Goal: Task Accomplishment & Management: Use online tool/utility

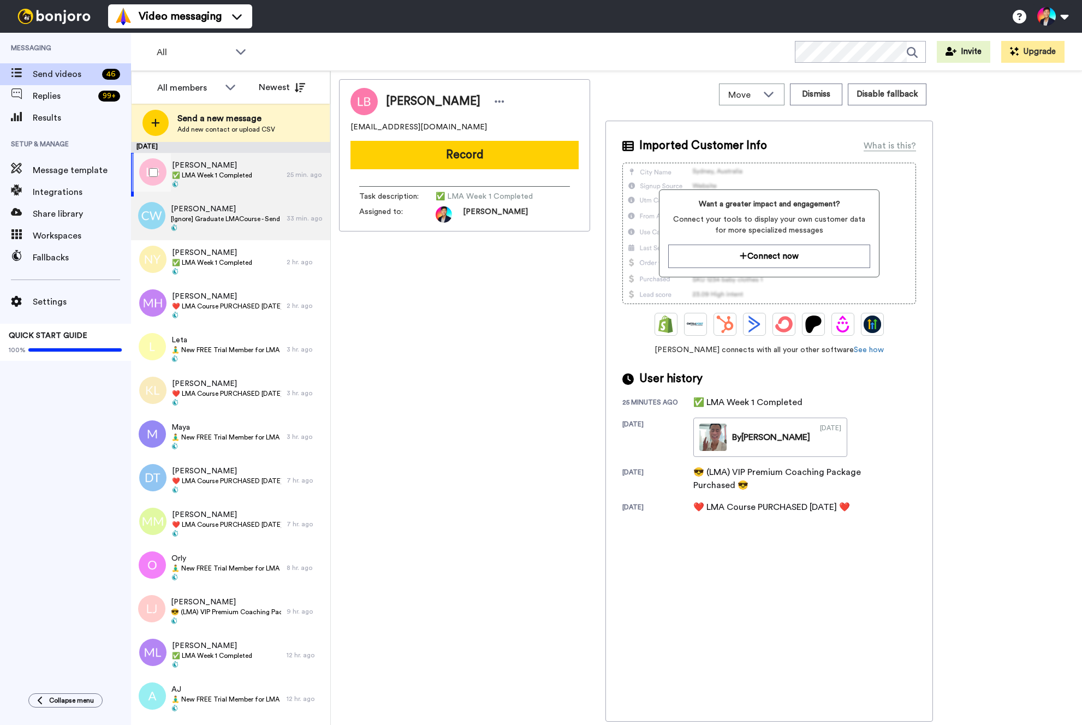
click at [221, 213] on span "[PERSON_NAME]" at bounding box center [226, 209] width 110 height 11
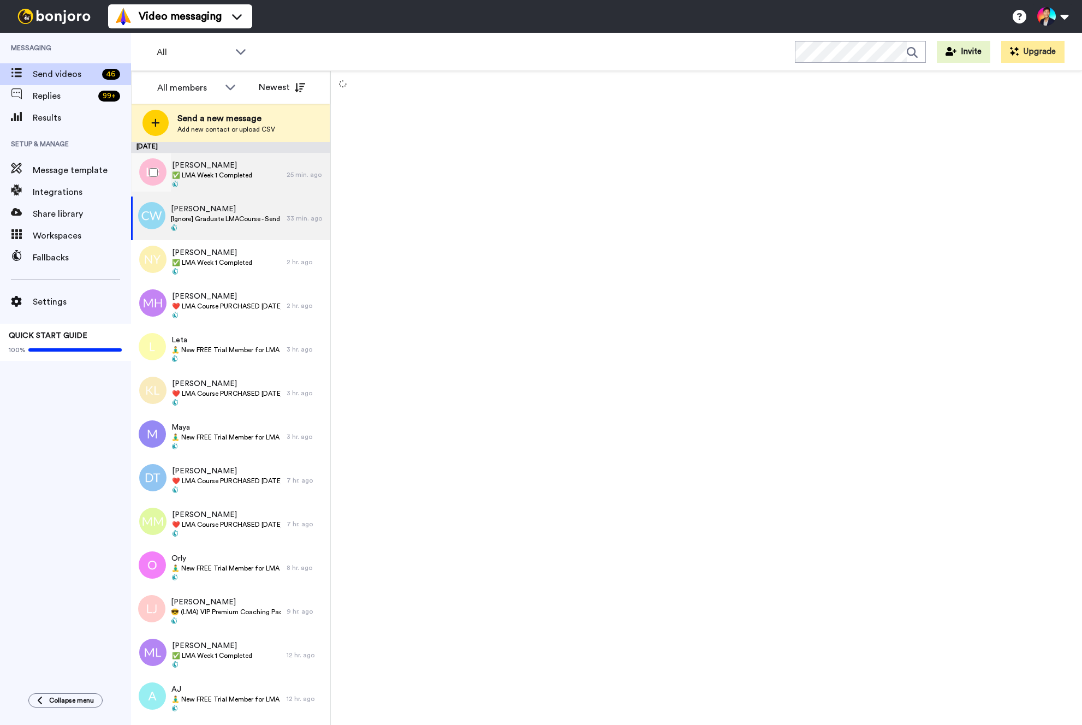
click at [200, 178] on span "✅ LMA Week 1 Completed" at bounding box center [212, 175] width 80 height 9
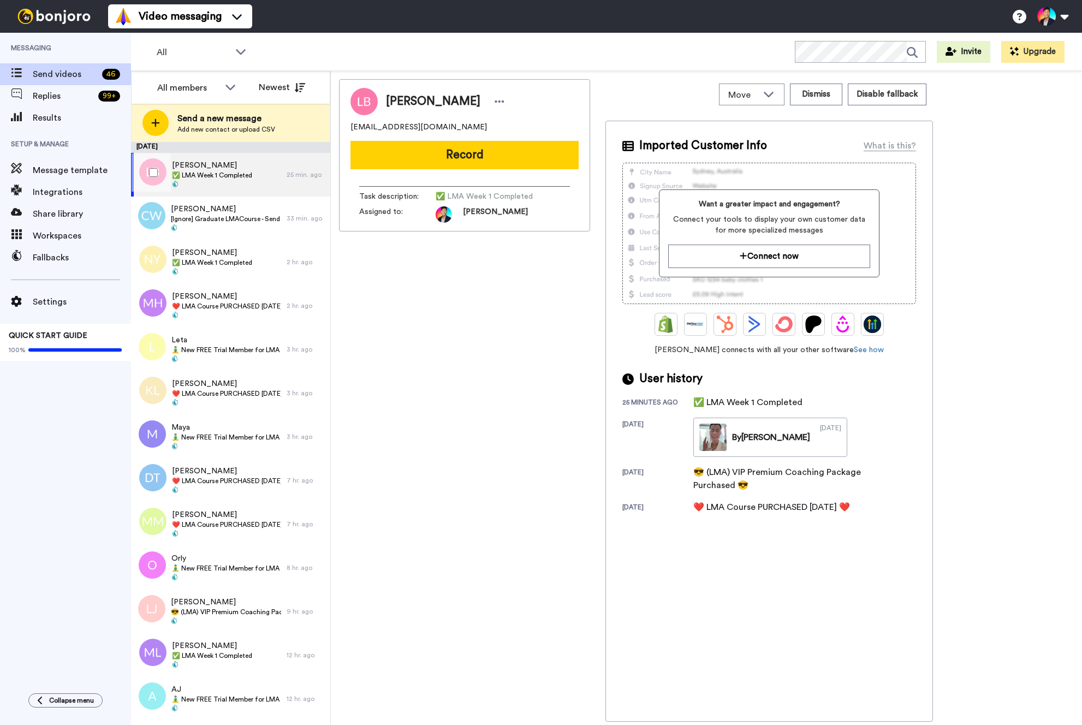
click at [155, 176] on div at bounding box center [151, 172] width 39 height 38
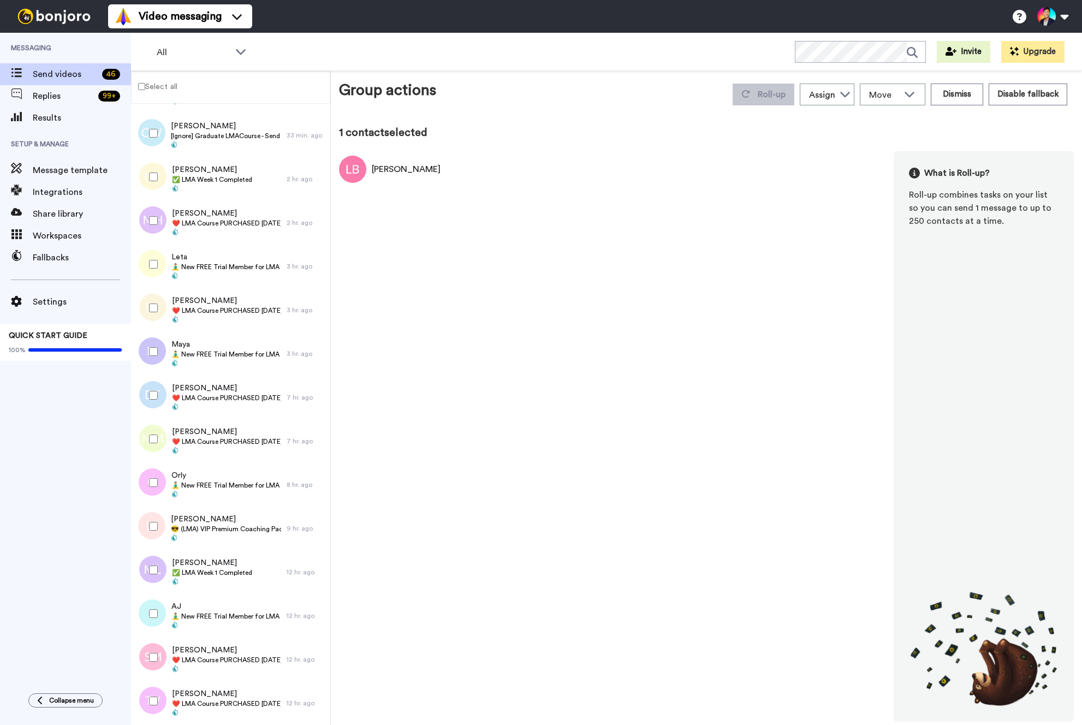
scroll to position [89, 0]
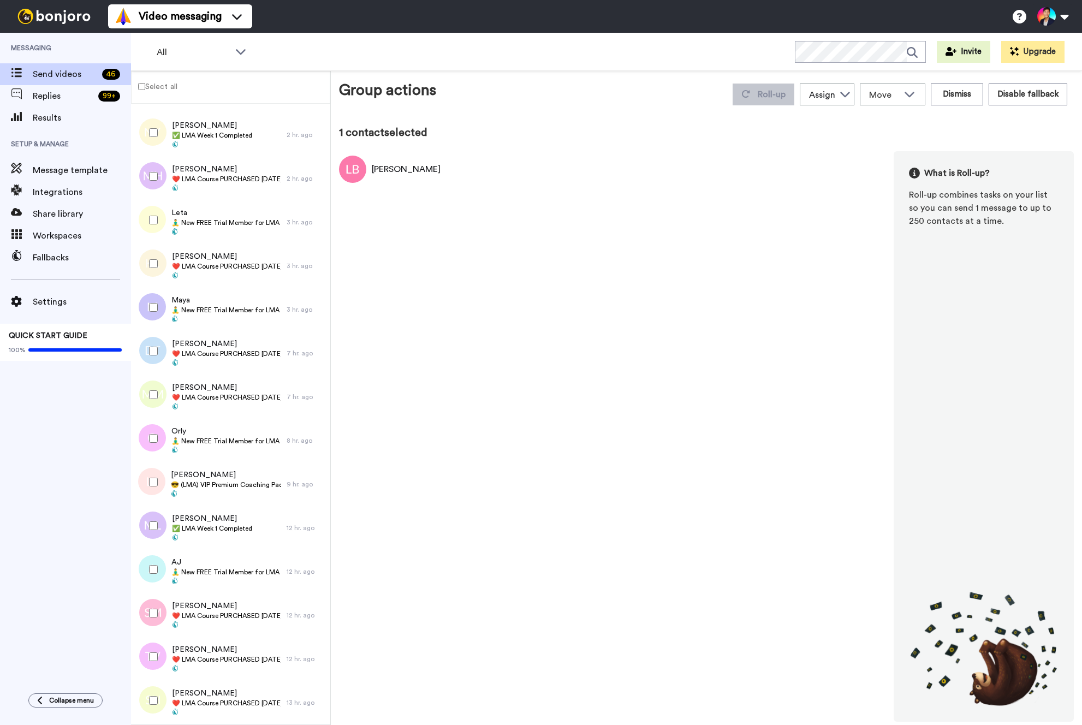
click at [154, 139] on div at bounding box center [151, 133] width 39 height 38
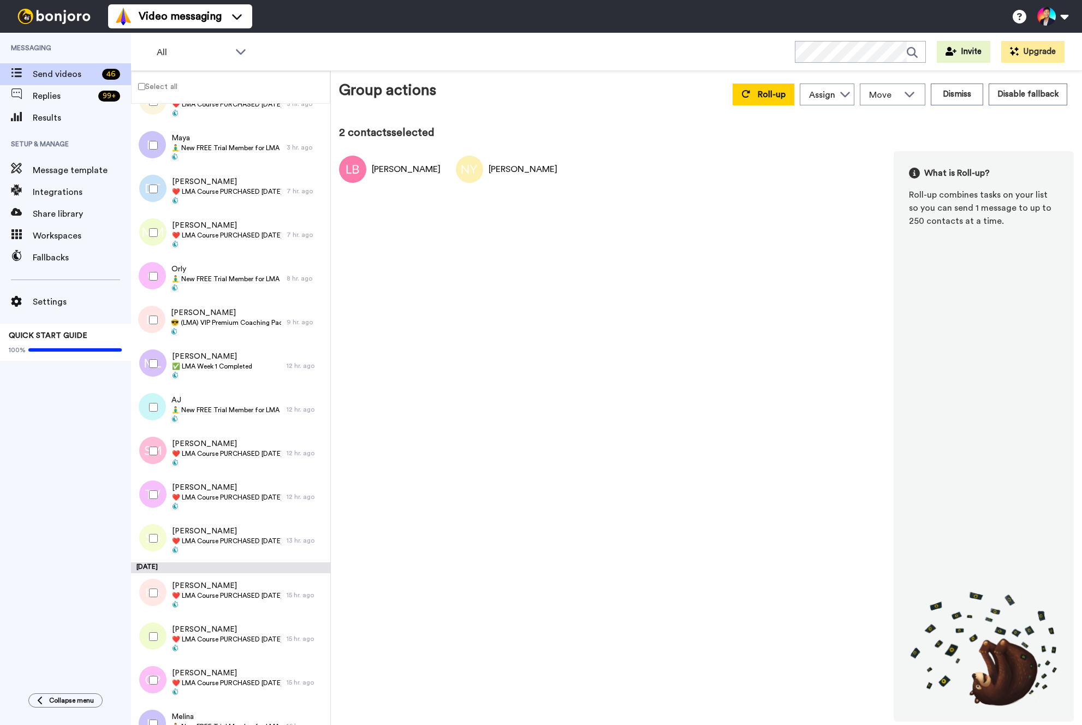
click at [163, 354] on div at bounding box center [151, 363] width 39 height 38
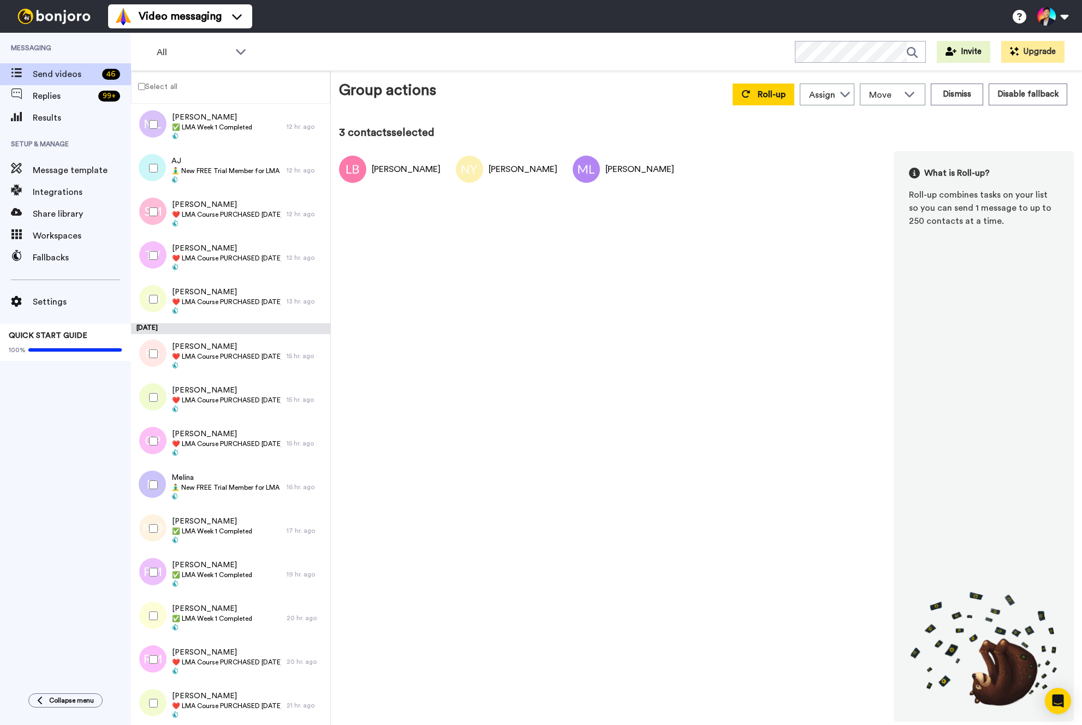
scroll to position [492, 0]
click at [145, 532] on div at bounding box center [151, 526] width 39 height 38
click at [145, 583] on div at bounding box center [151, 570] width 39 height 38
click at [146, 607] on div at bounding box center [151, 613] width 39 height 38
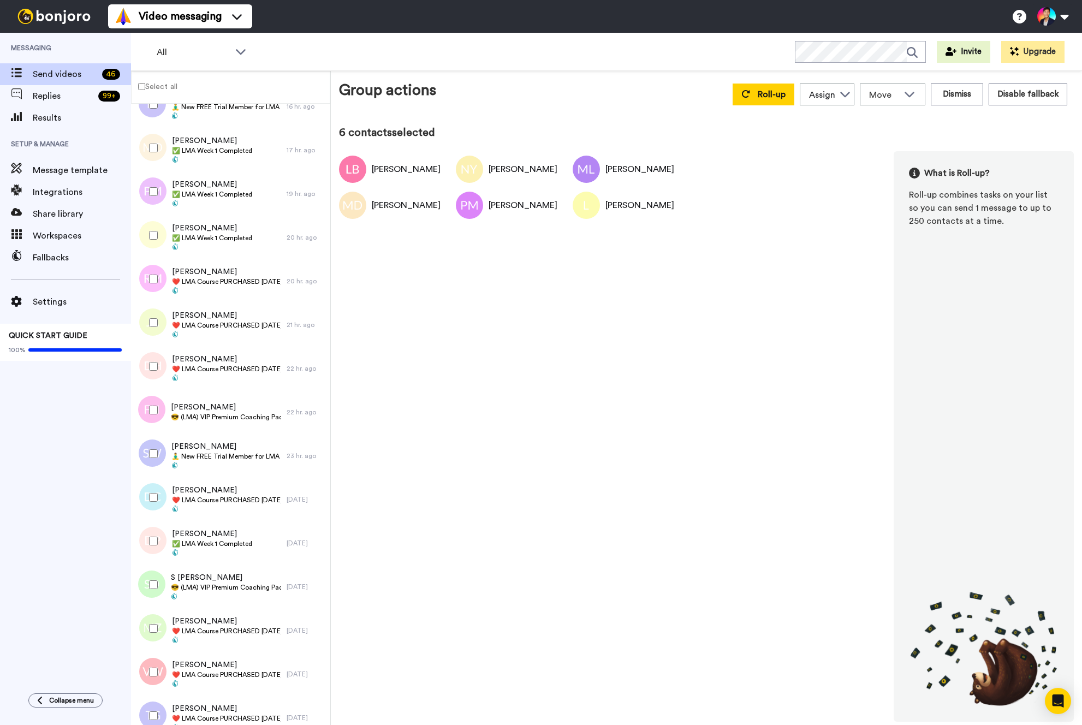
scroll to position [931, 0]
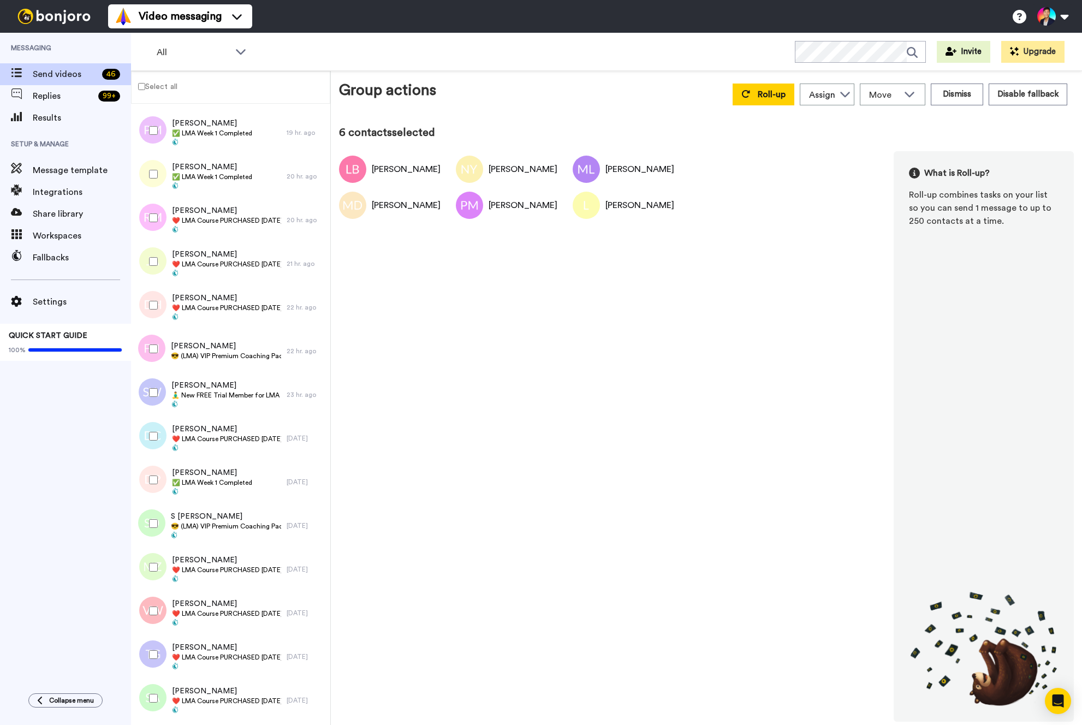
click at [144, 481] on div at bounding box center [151, 480] width 39 height 38
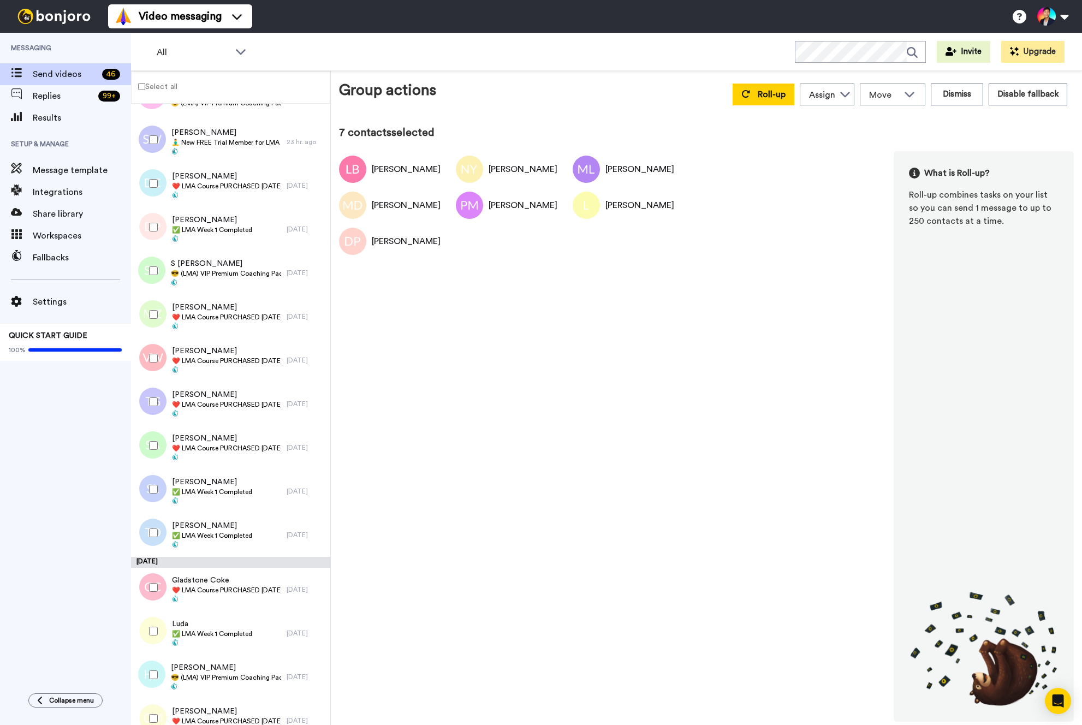
scroll to position [1259, 0]
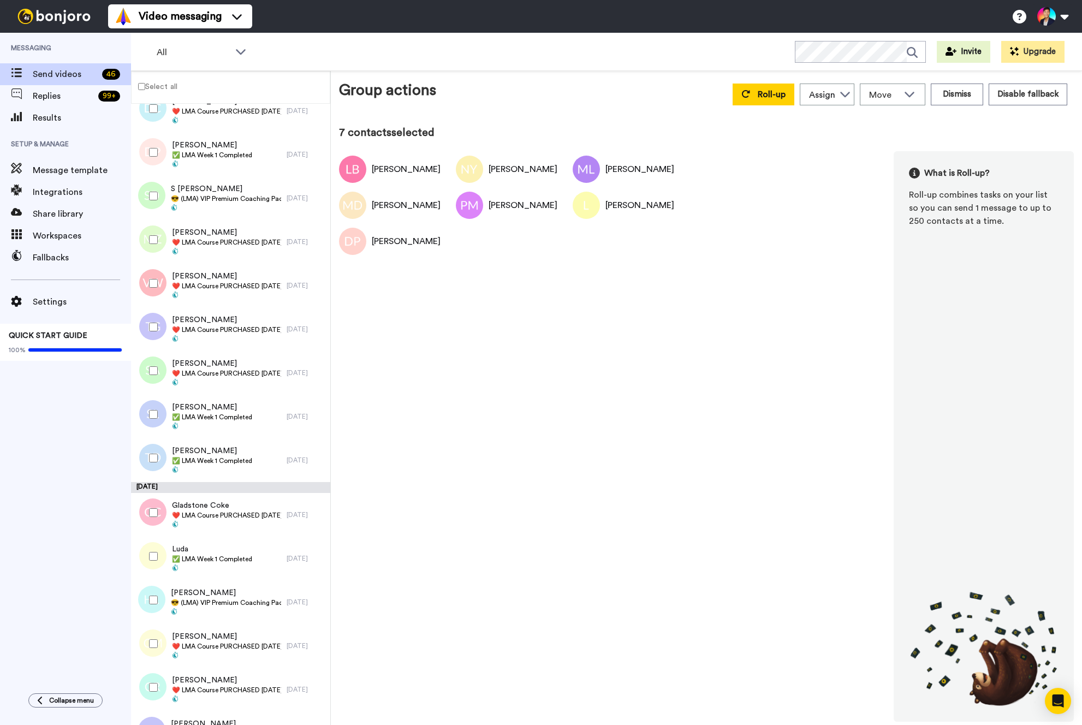
click at [151, 461] on div at bounding box center [151, 458] width 39 height 38
click at [149, 426] on div at bounding box center [151, 414] width 39 height 38
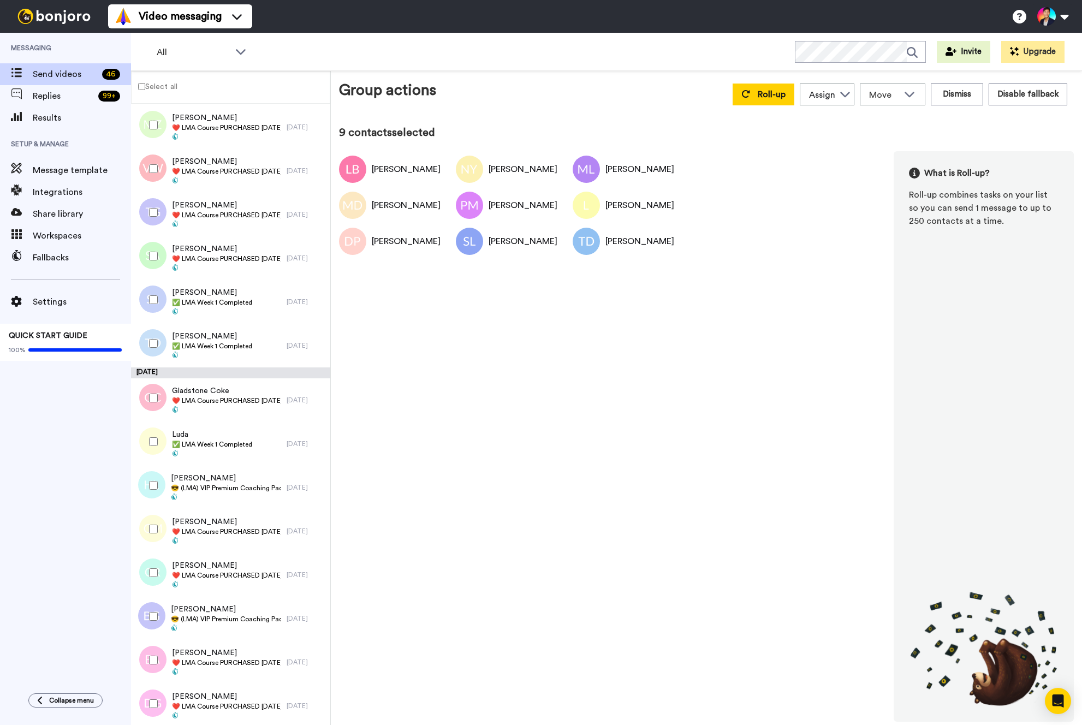
click at [157, 453] on div at bounding box center [151, 441] width 39 height 38
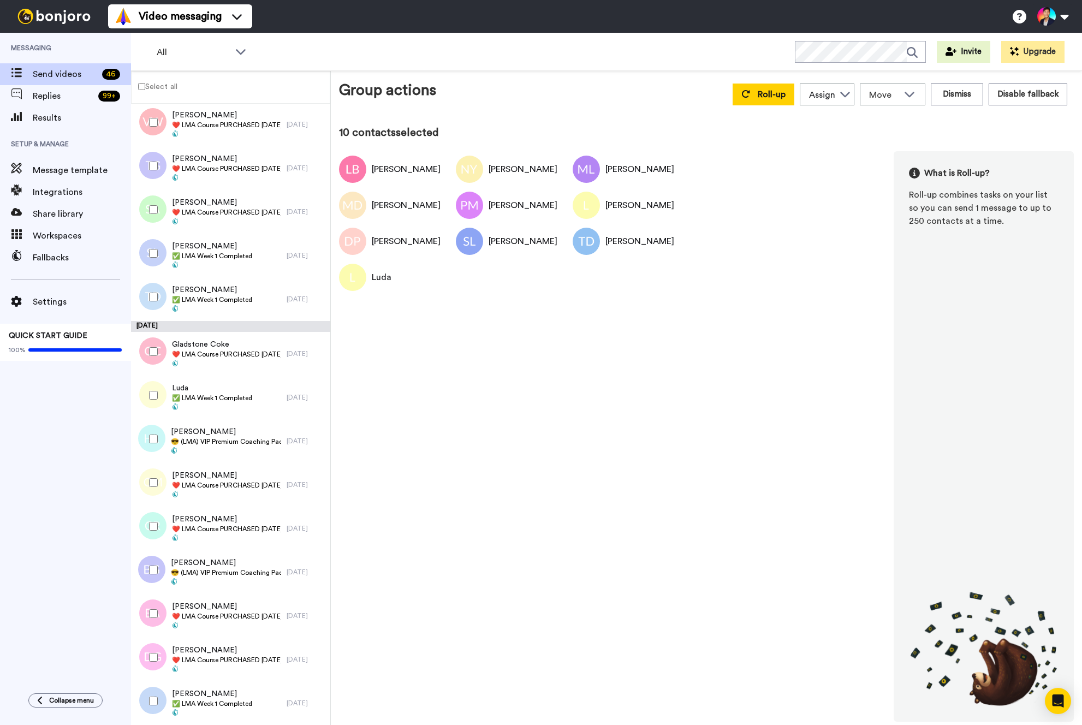
click at [158, 704] on div at bounding box center [151, 701] width 39 height 38
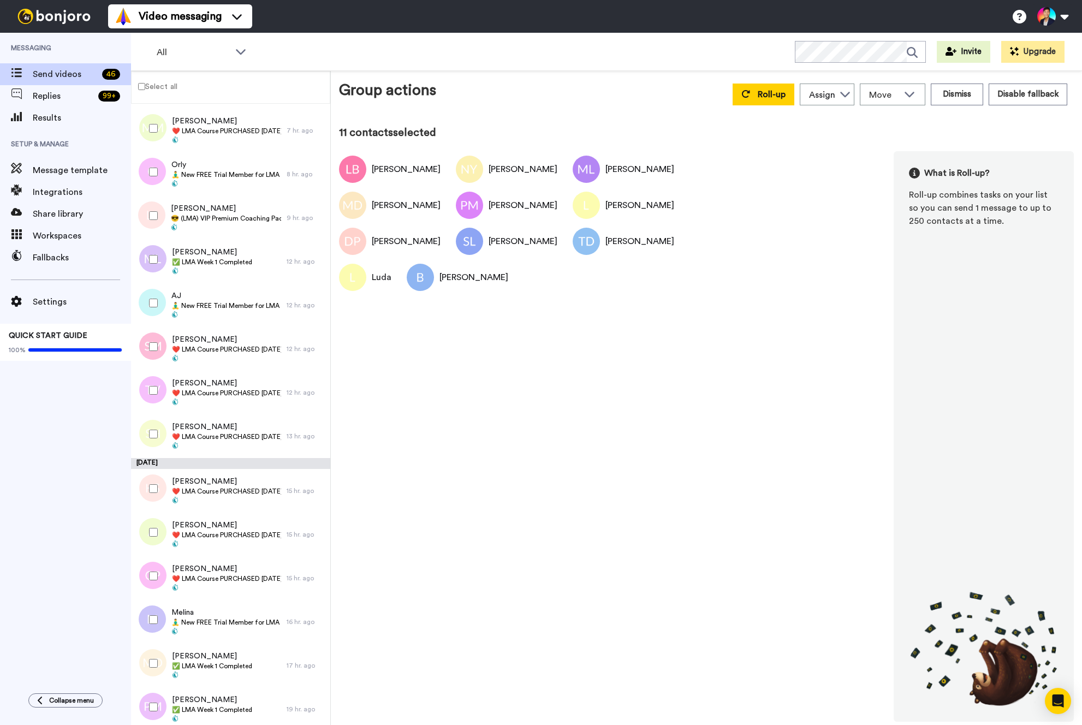
scroll to position [0, 0]
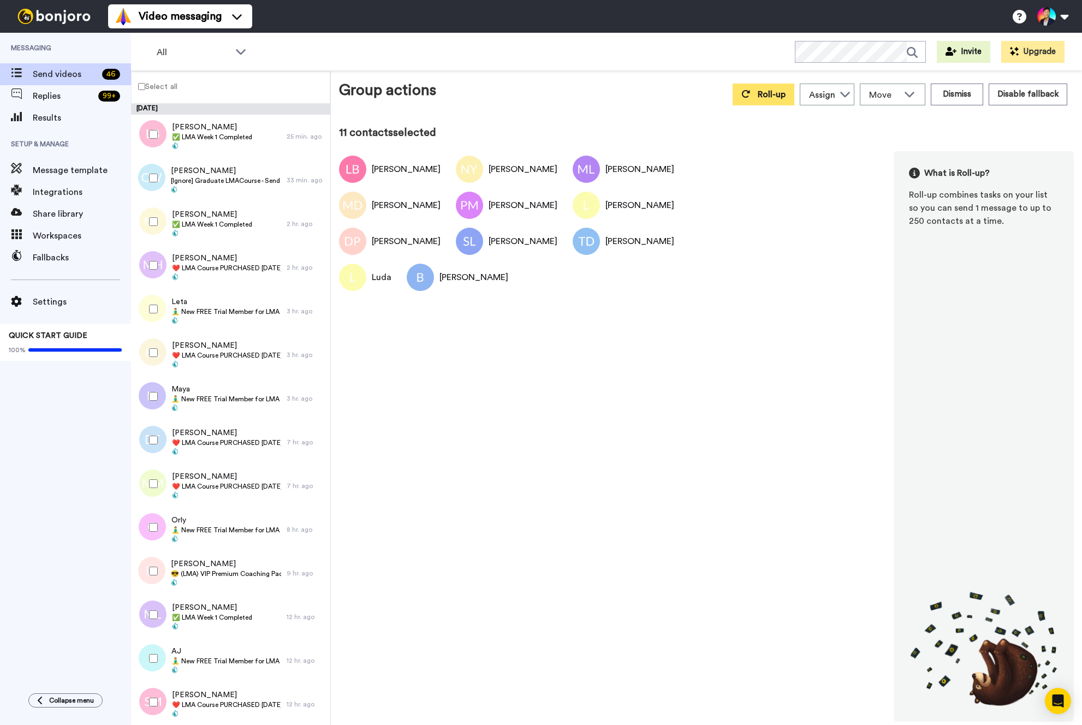
click at [761, 96] on span "Roll-up" at bounding box center [771, 94] width 28 height 9
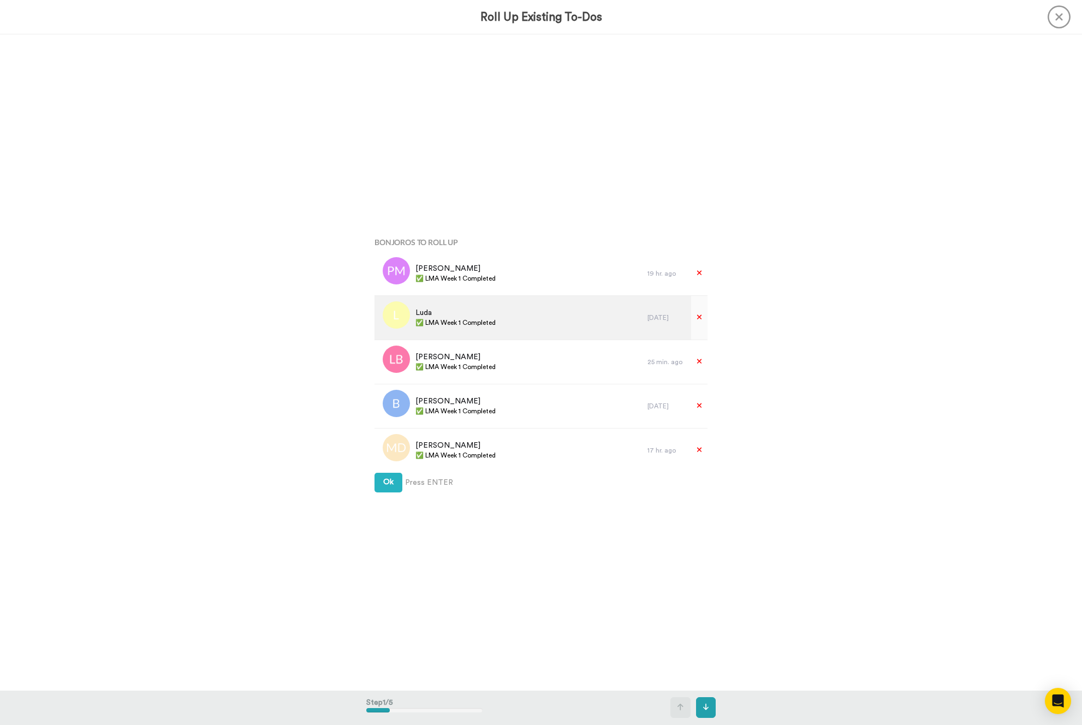
click at [459, 325] on span "✅ LMA Week 1 Completed" at bounding box center [455, 322] width 80 height 9
copy div "✅ LMA Week 1 Completed"
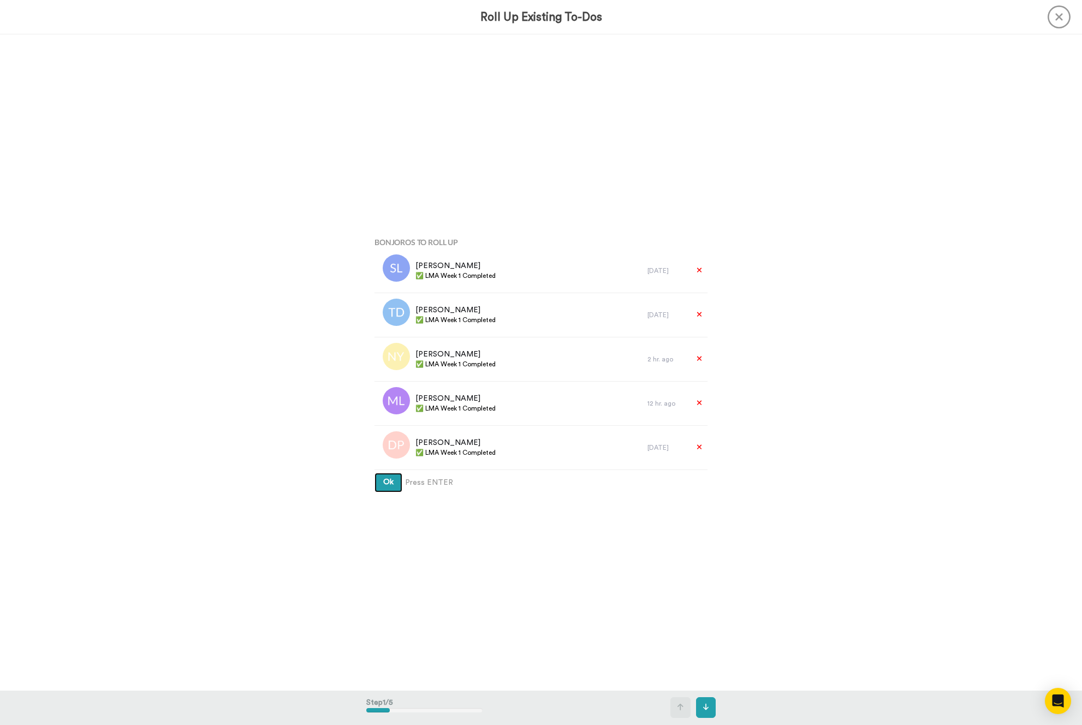
click at [379, 485] on button "Ok" at bounding box center [388, 483] width 28 height 20
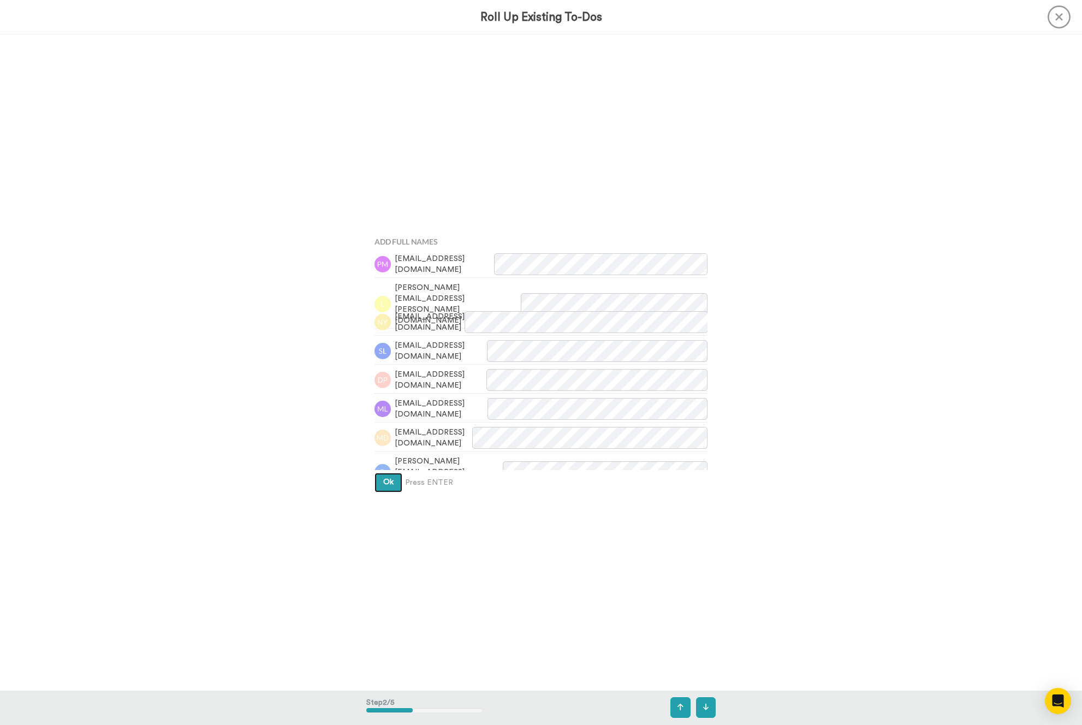
click at [379, 485] on button "Ok" at bounding box center [388, 483] width 28 height 20
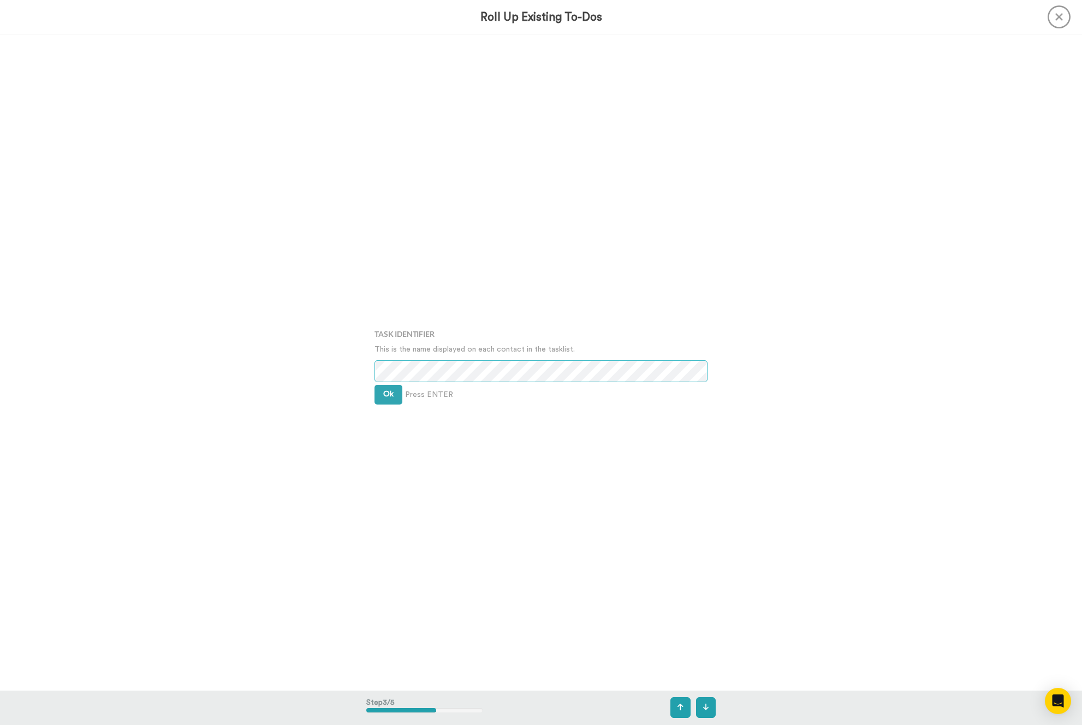
scroll to position [1311, 0]
click at [385, 382] on div "Task Identifier This is the name displayed on each contact in the tasklist. Ok …" at bounding box center [540, 362] width 349 height 362
click at [385, 384] on button "Ok" at bounding box center [388, 393] width 28 height 20
click at [385, 384] on span "Ok" at bounding box center [388, 384] width 10 height 8
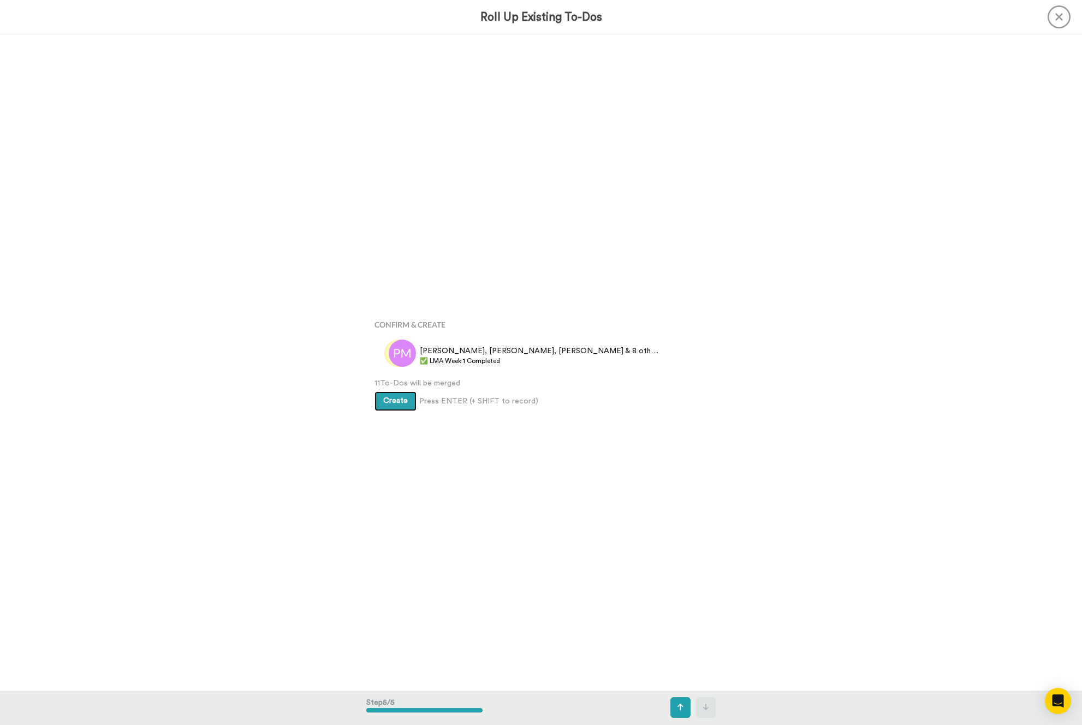
scroll to position [2622, 0]
click at [393, 393] on button "Create" at bounding box center [395, 401] width 42 height 20
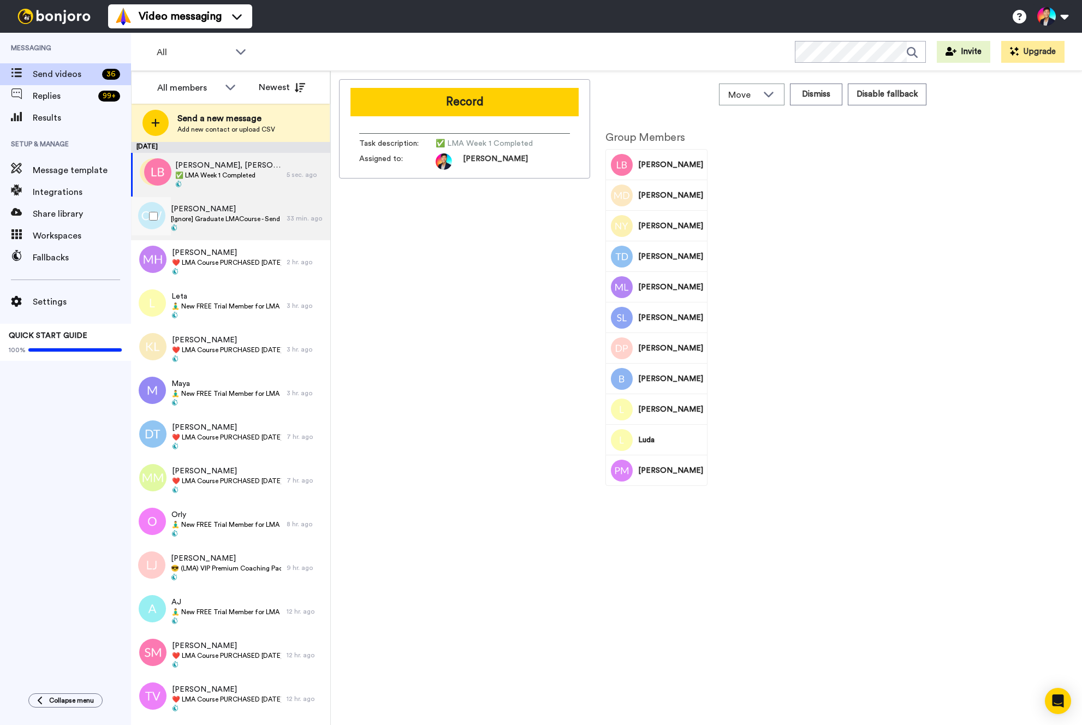
click at [214, 206] on span "[PERSON_NAME]" at bounding box center [226, 209] width 110 height 11
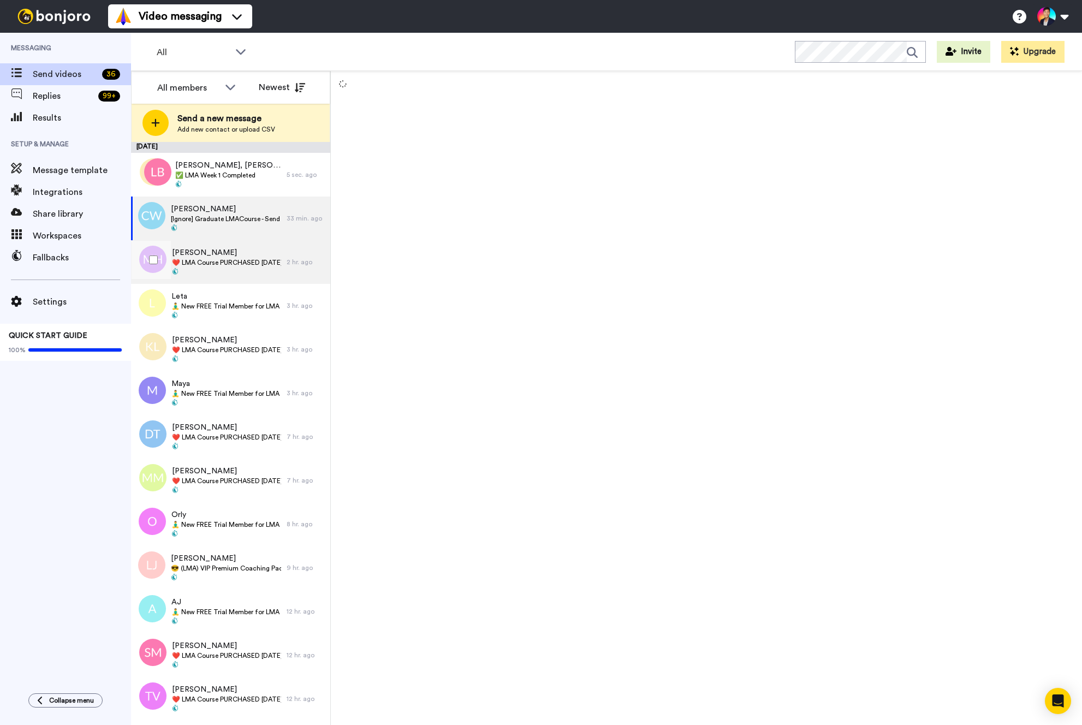
click at [175, 276] on div "Michelle Hickey ❤️️ LMA Course PURCHASED Today ❤️️" at bounding box center [209, 262] width 156 height 44
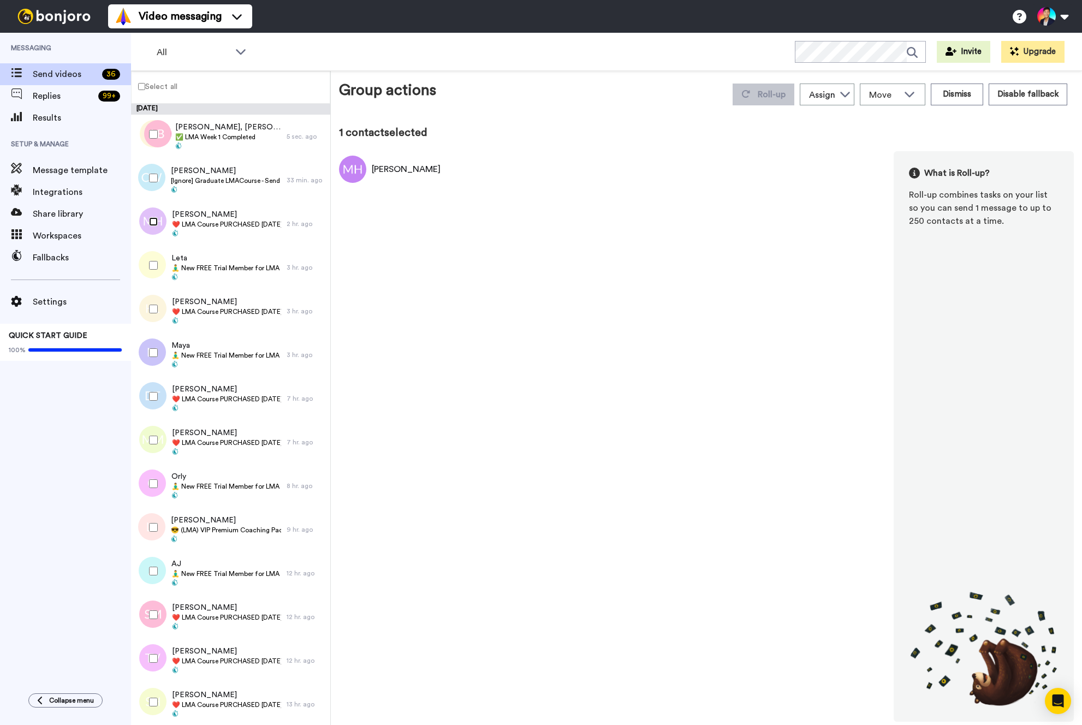
scroll to position [23, 0]
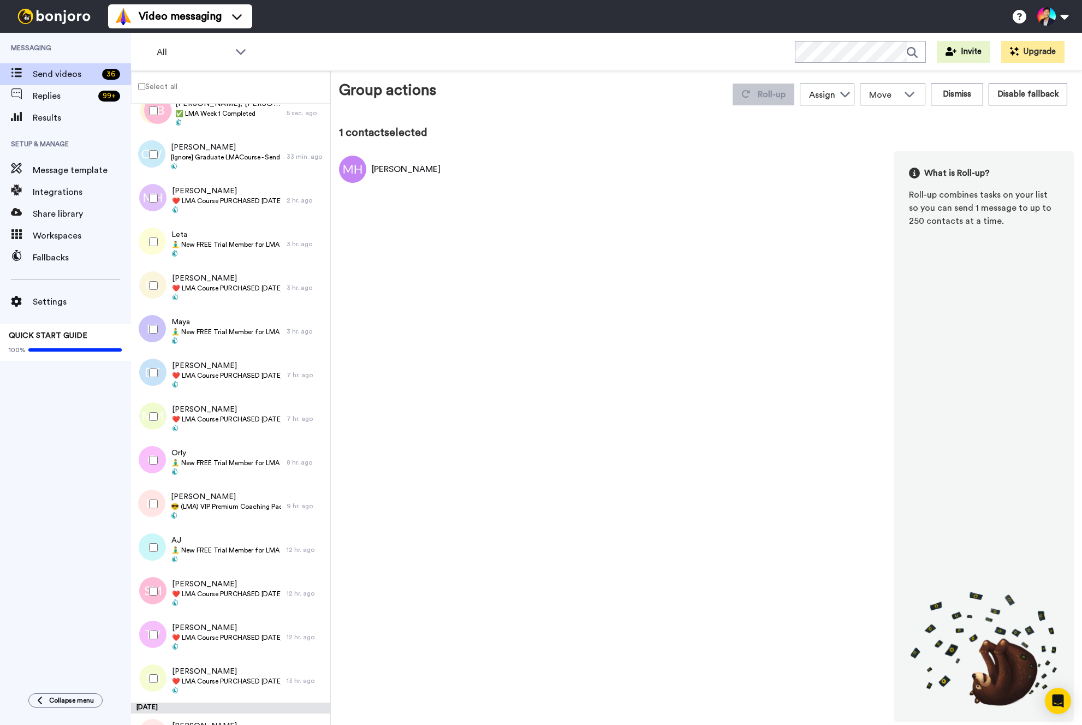
click at [154, 261] on div at bounding box center [149, 244] width 33 height 44
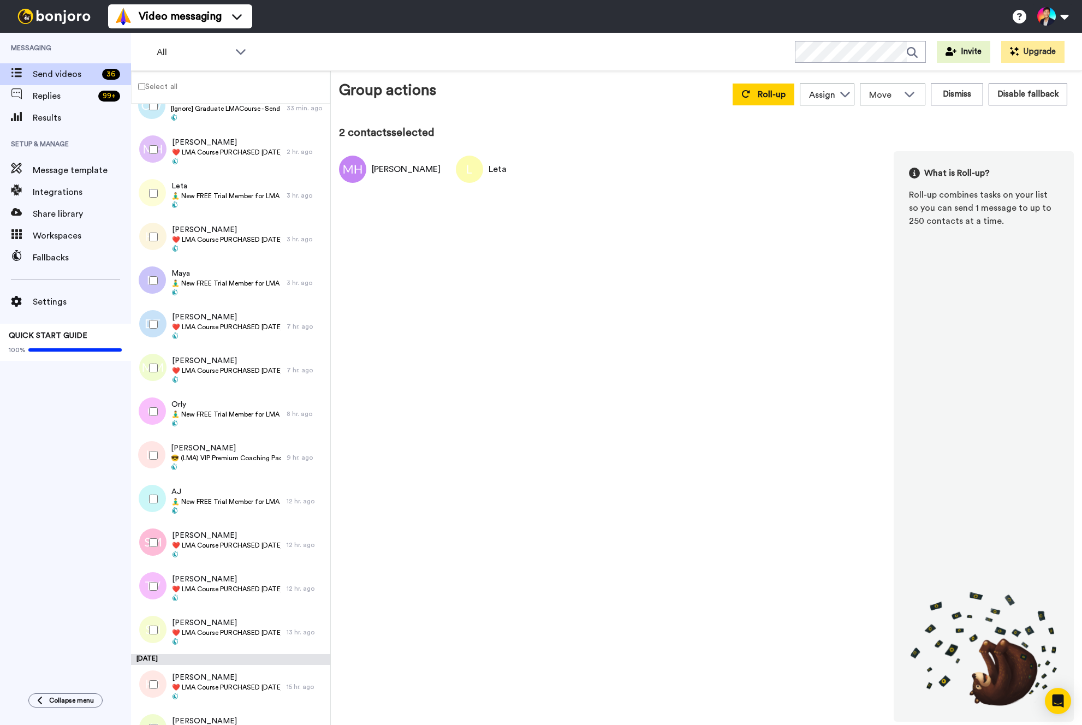
click at [154, 243] on div at bounding box center [151, 237] width 39 height 38
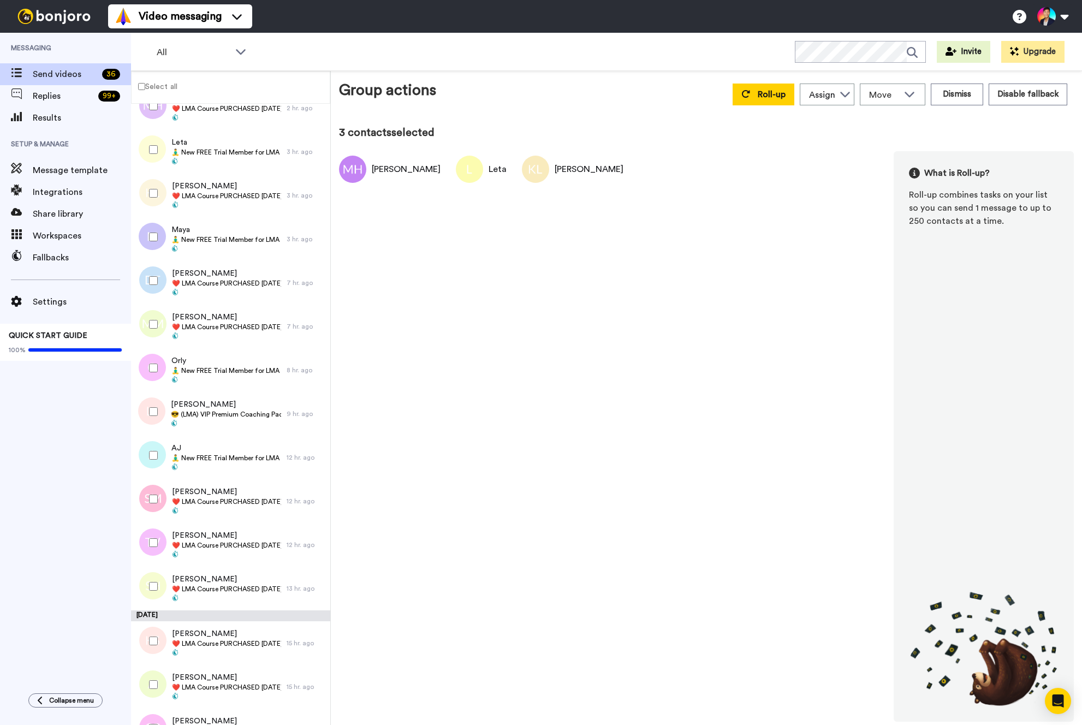
click at [154, 243] on div at bounding box center [151, 237] width 39 height 38
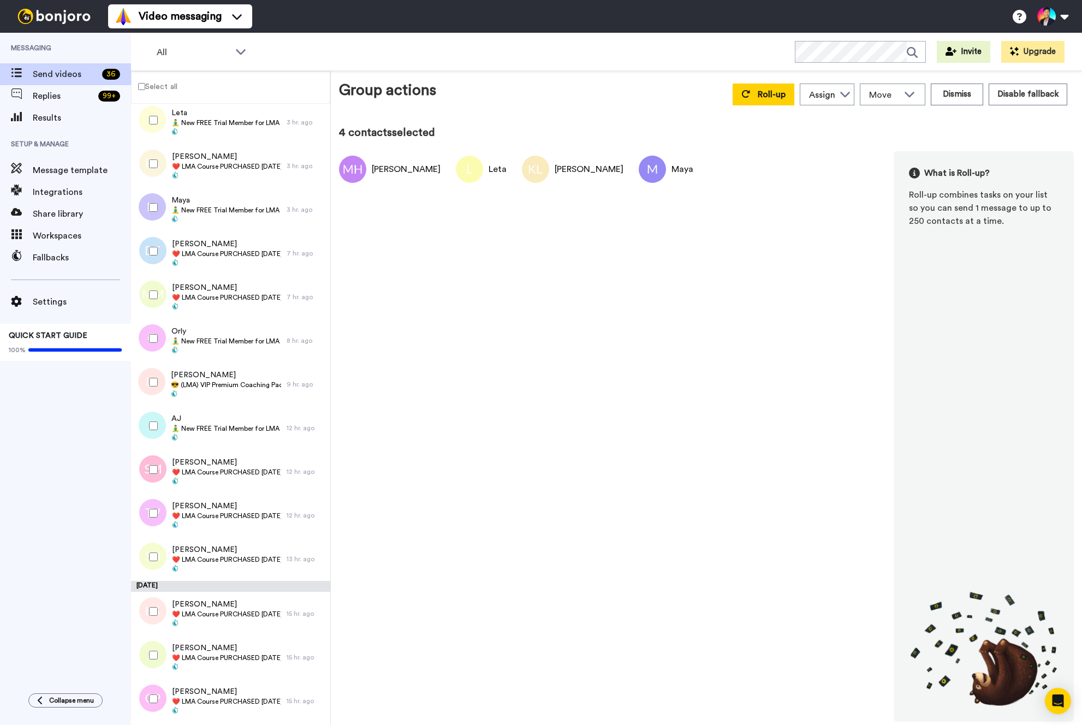
click at [154, 243] on div at bounding box center [151, 251] width 39 height 38
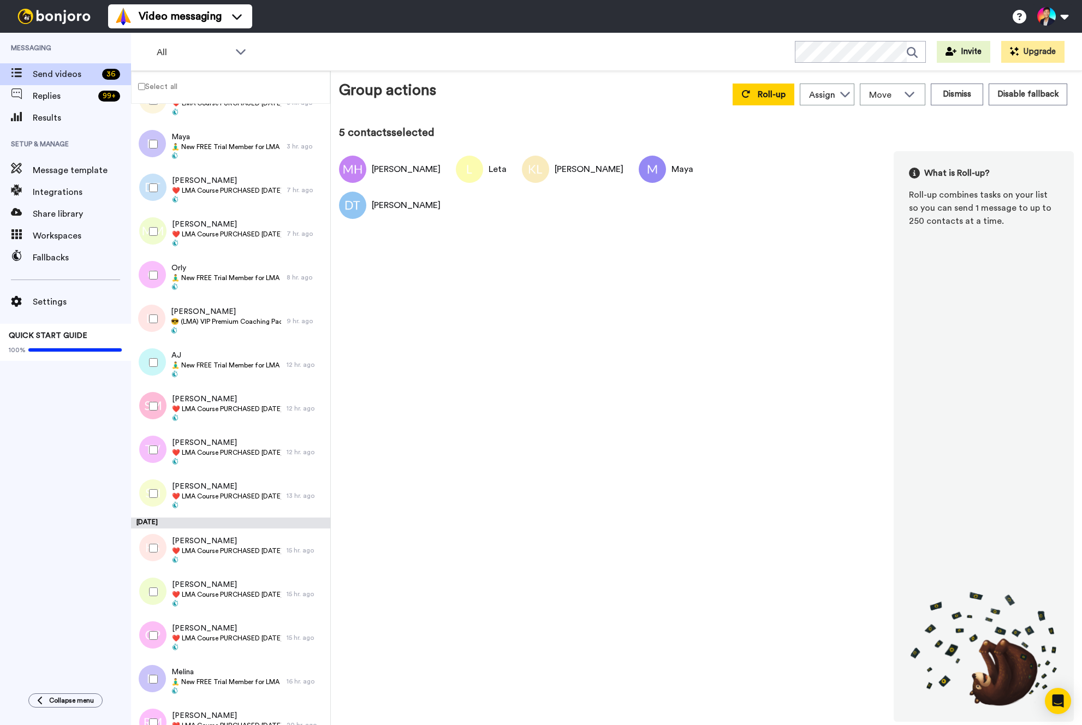
scroll to position [213, 0]
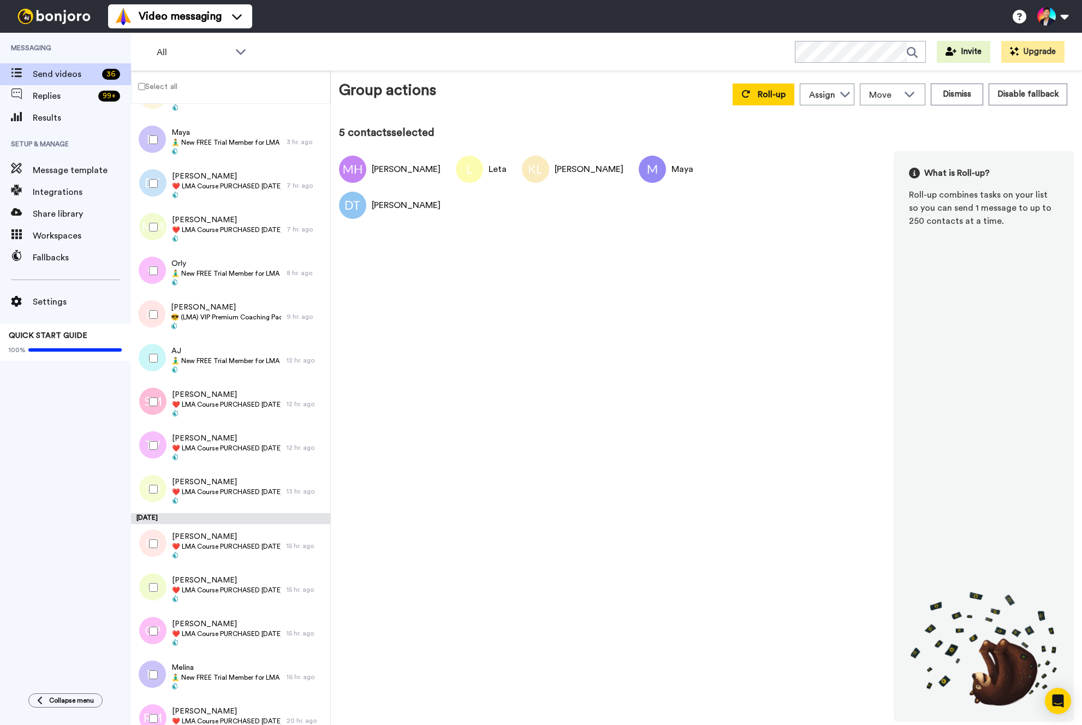
click at [154, 243] on div at bounding box center [151, 227] width 39 height 38
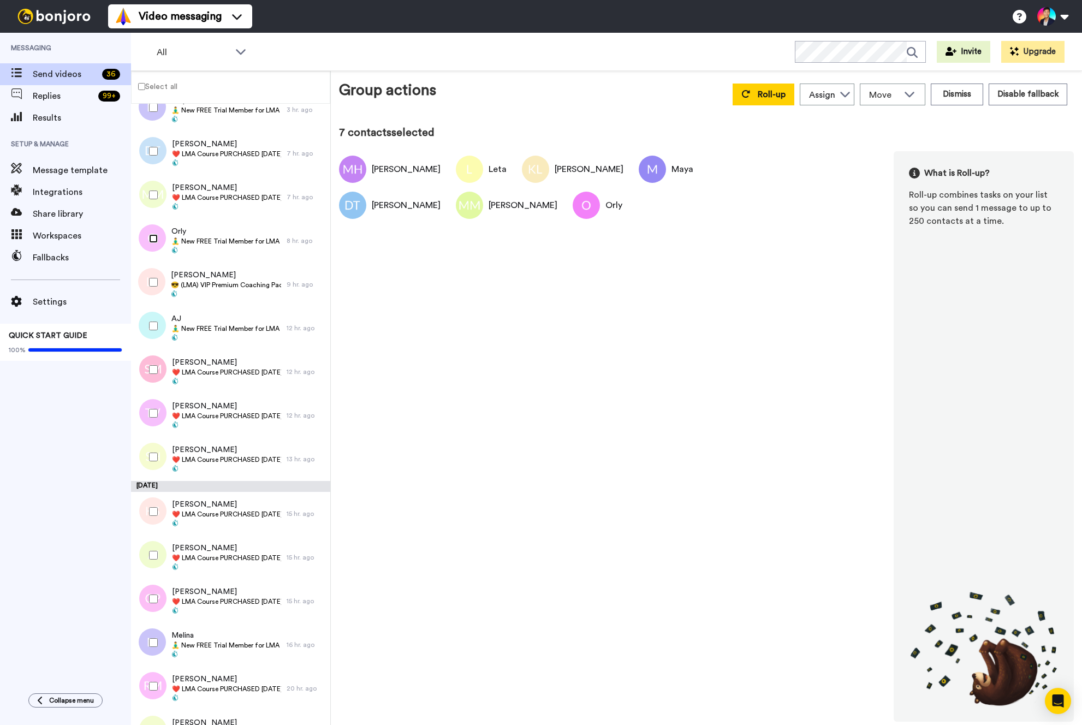
scroll to position [261, 0]
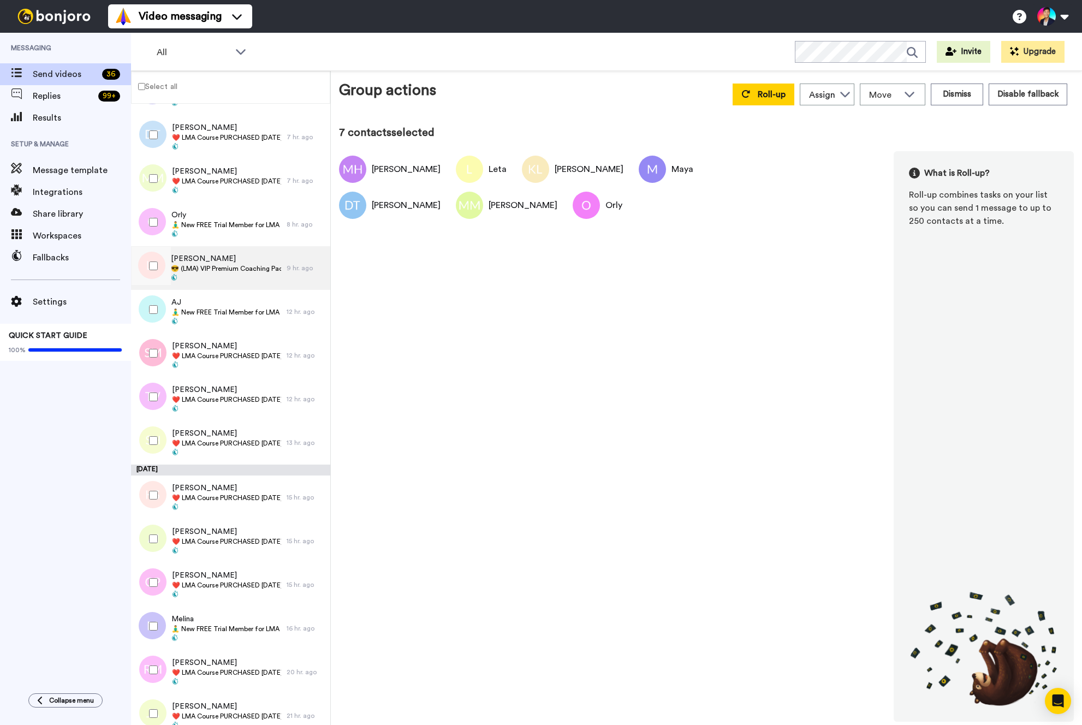
click at [196, 267] on span "😎 (LMA) VIP Premium Coaching Package Purchased 😎" at bounding box center [226, 268] width 110 height 9
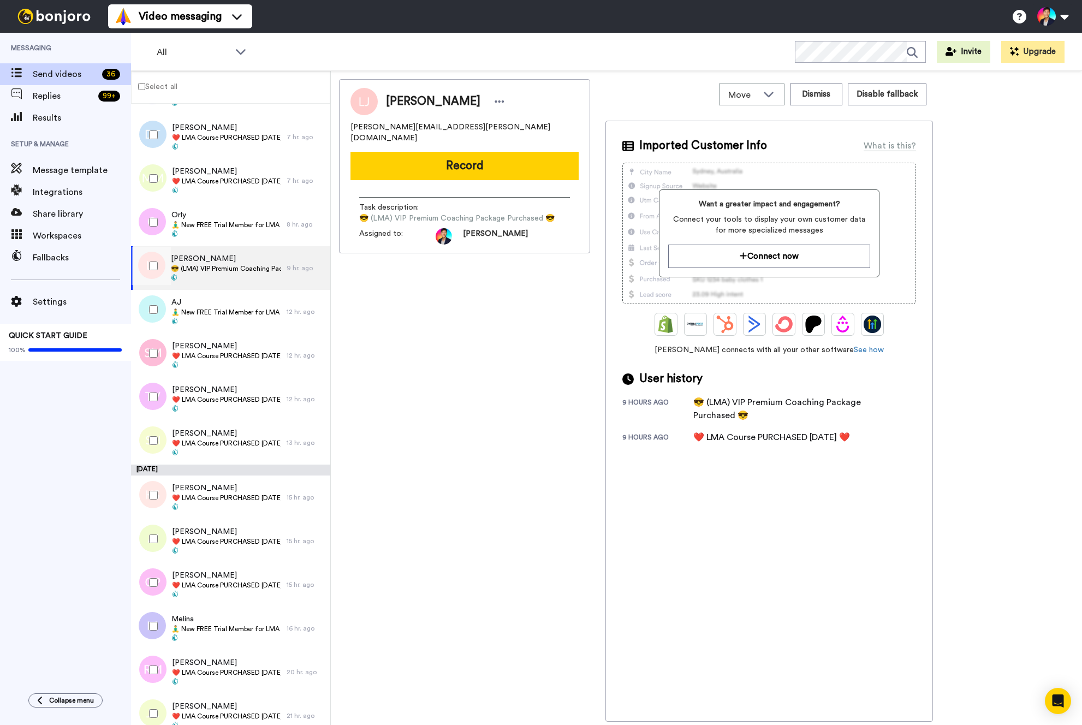
click at [146, 272] on div at bounding box center [151, 266] width 39 height 38
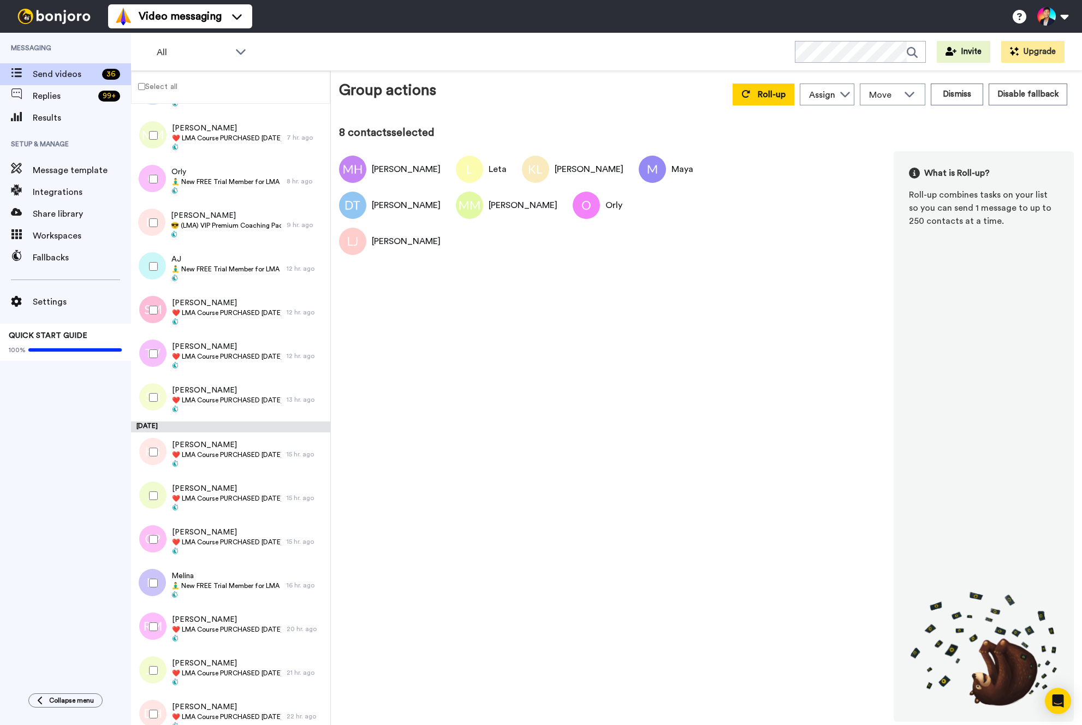
click at [146, 272] on div at bounding box center [151, 266] width 39 height 38
click at [150, 333] on div at bounding box center [150, 312] width 33 height 44
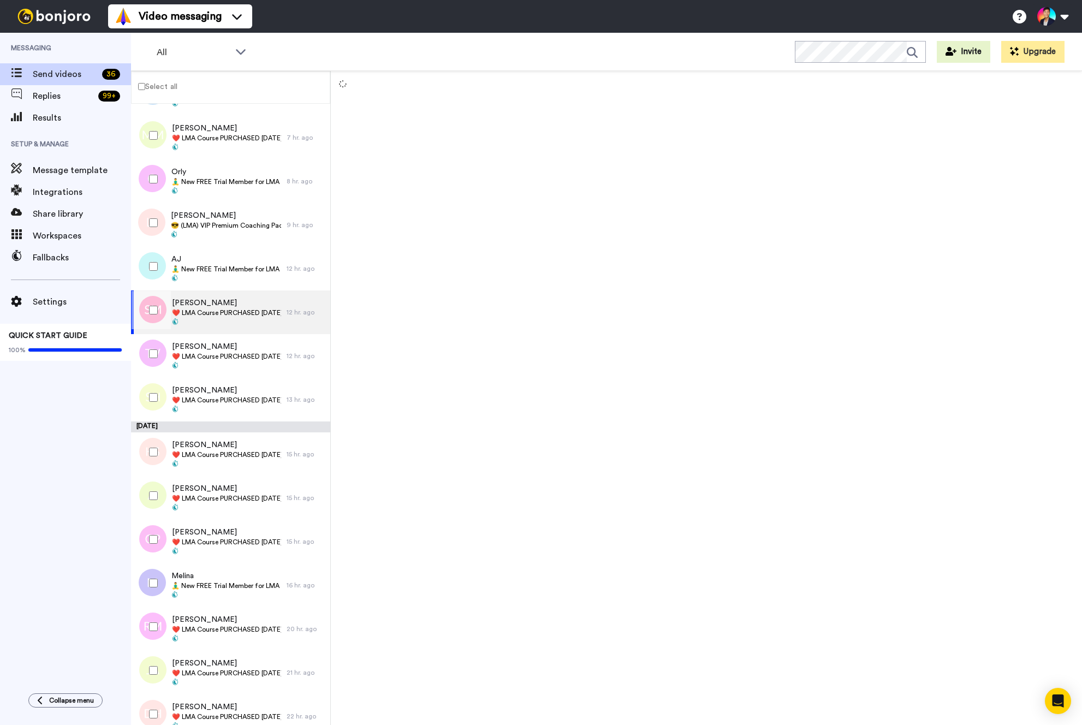
scroll to position [334, 0]
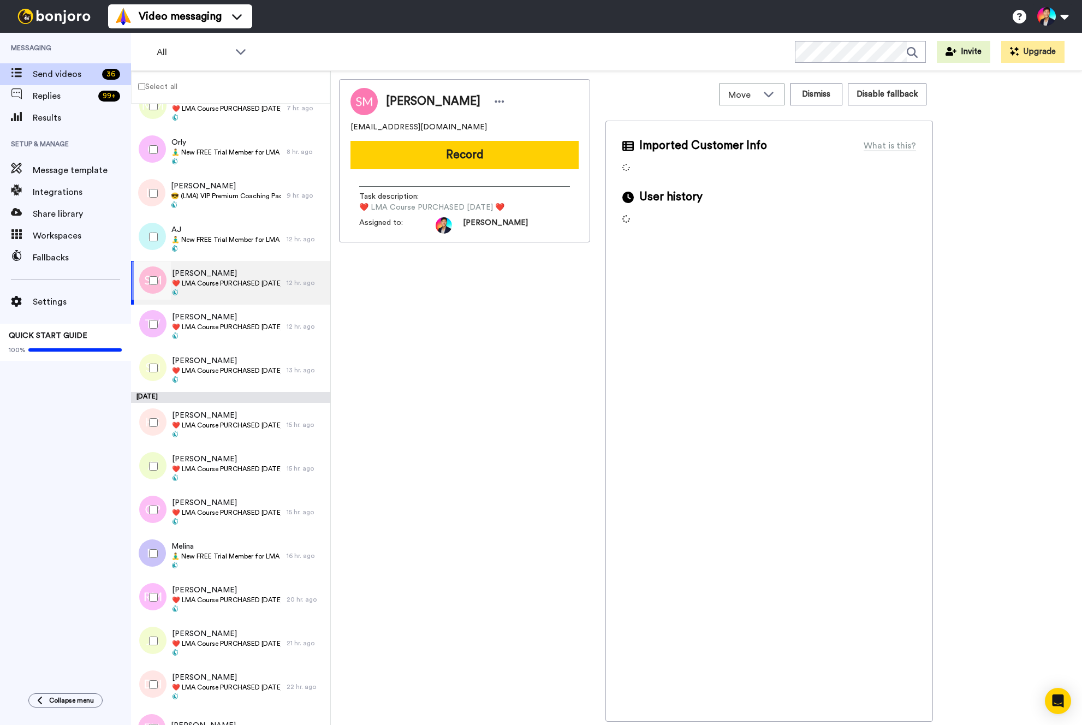
click at [150, 333] on div at bounding box center [151, 324] width 39 height 38
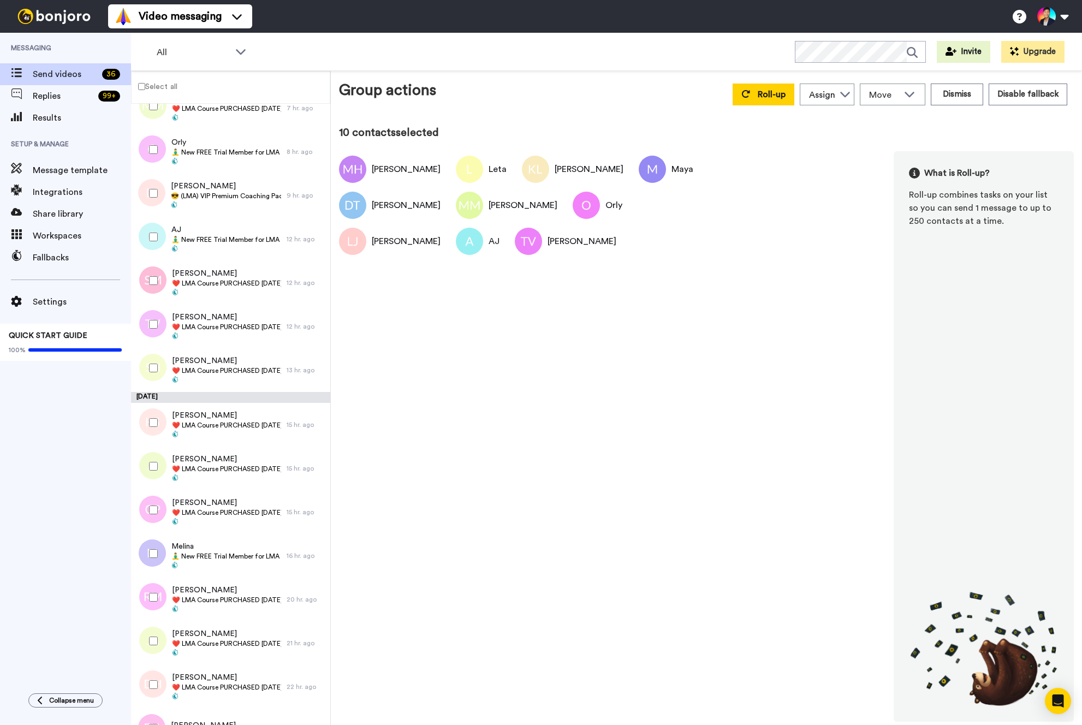
click at [146, 277] on div at bounding box center [151, 280] width 39 height 38
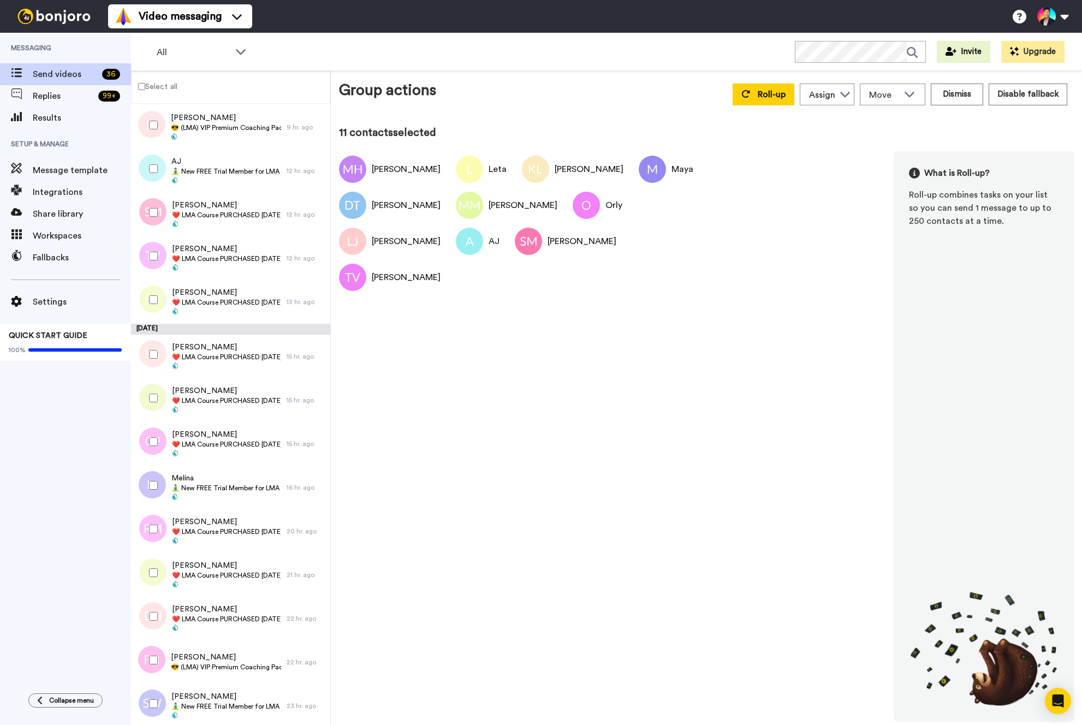
scroll to position [420, 0]
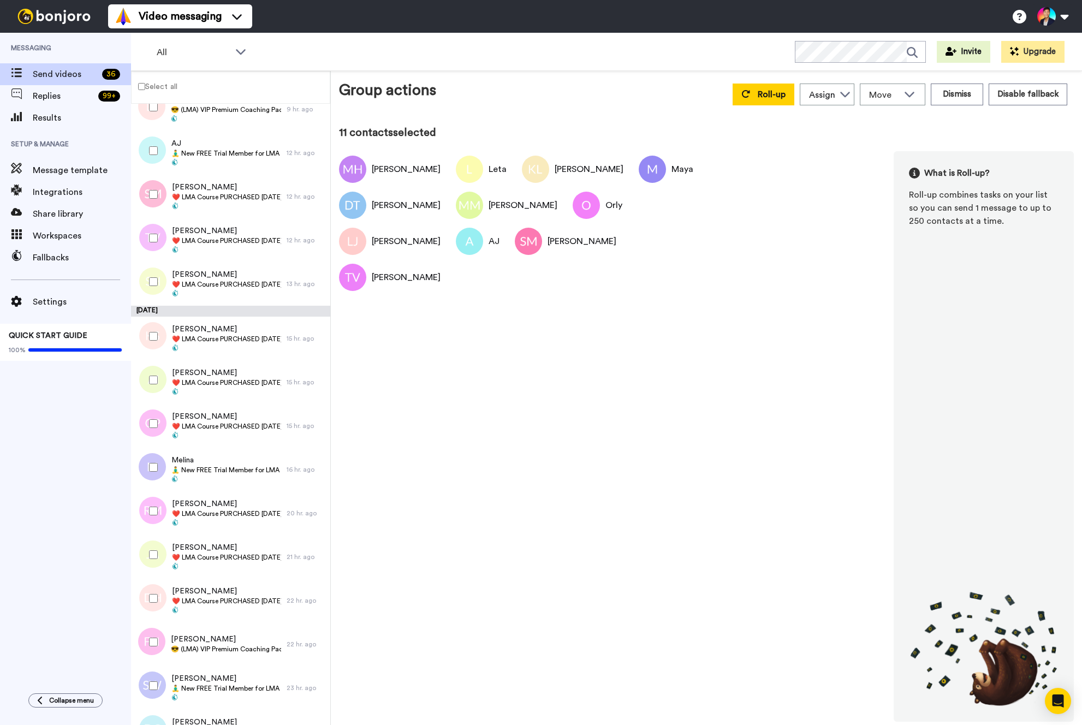
click at [146, 277] on div at bounding box center [151, 281] width 39 height 38
click at [148, 344] on div at bounding box center [151, 336] width 39 height 38
click at [145, 385] on div at bounding box center [151, 380] width 39 height 38
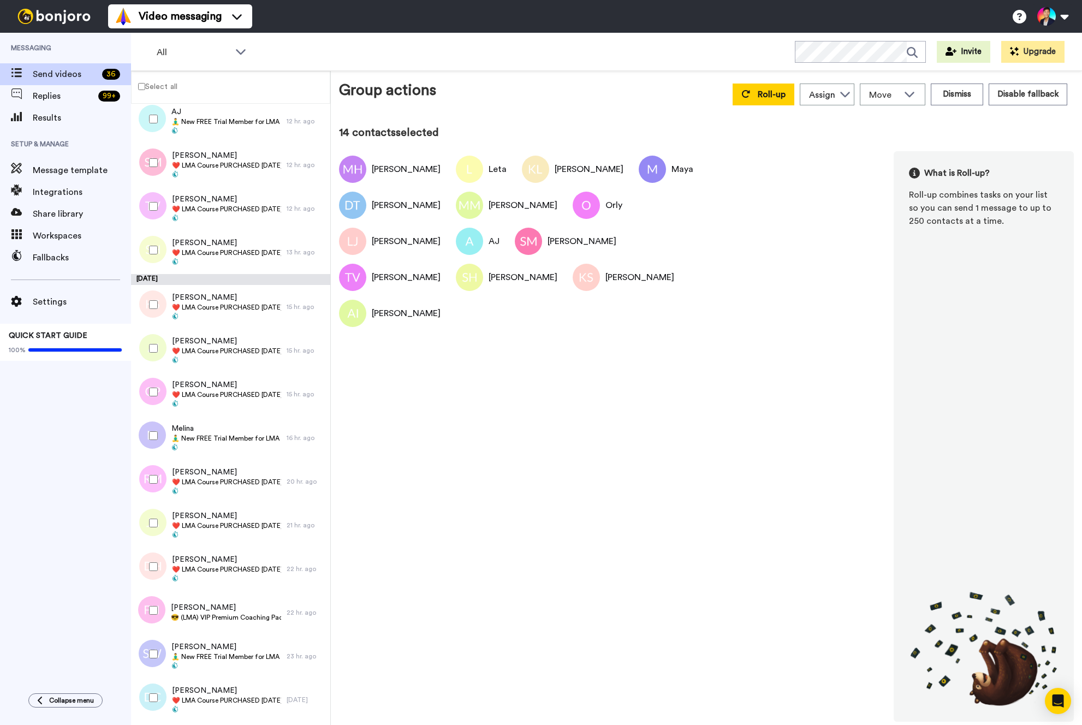
click at [145, 385] on div at bounding box center [151, 392] width 39 height 38
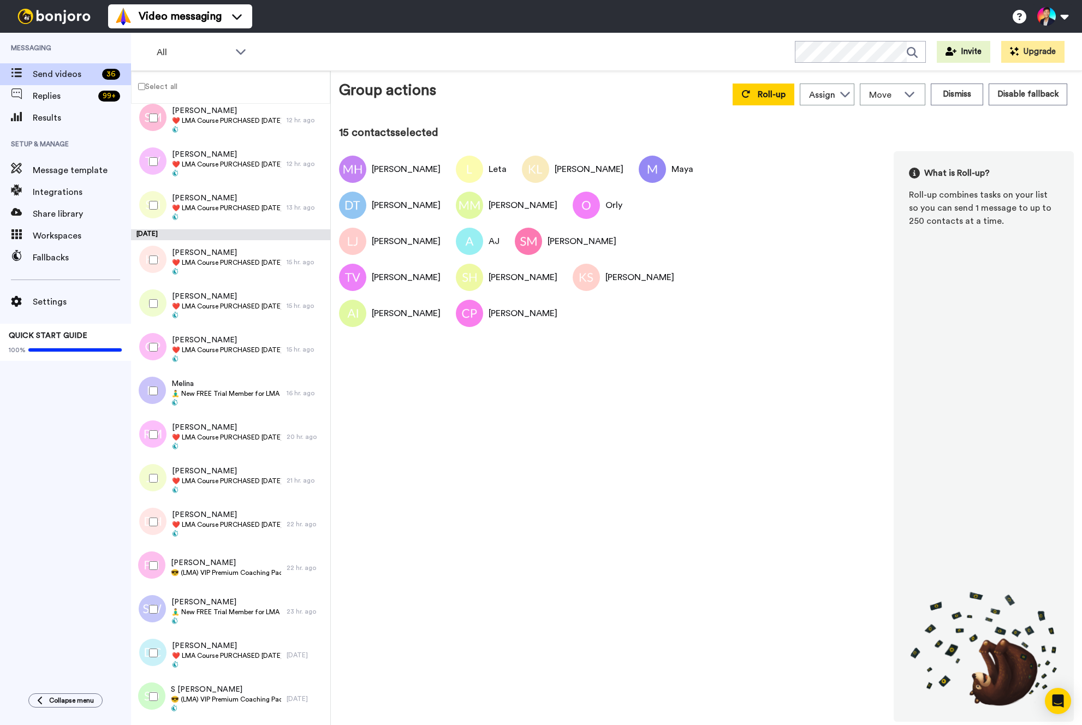
click at [144, 385] on div at bounding box center [151, 391] width 39 height 38
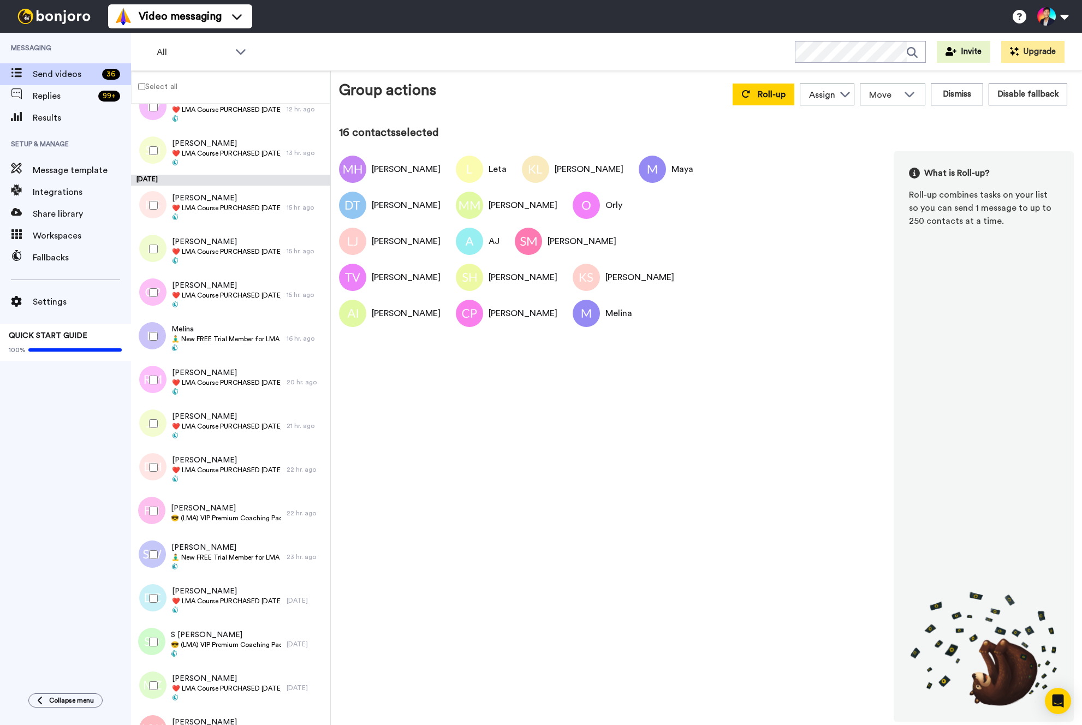
click at [144, 385] on div at bounding box center [151, 380] width 39 height 38
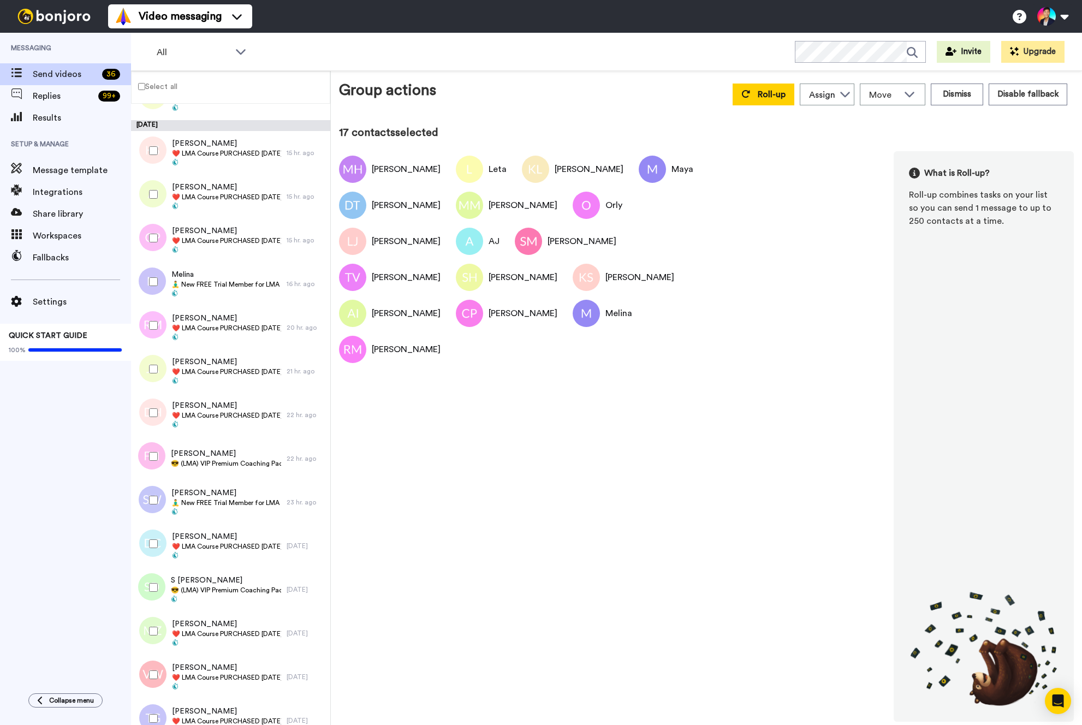
click at [144, 385] on div at bounding box center [151, 369] width 39 height 38
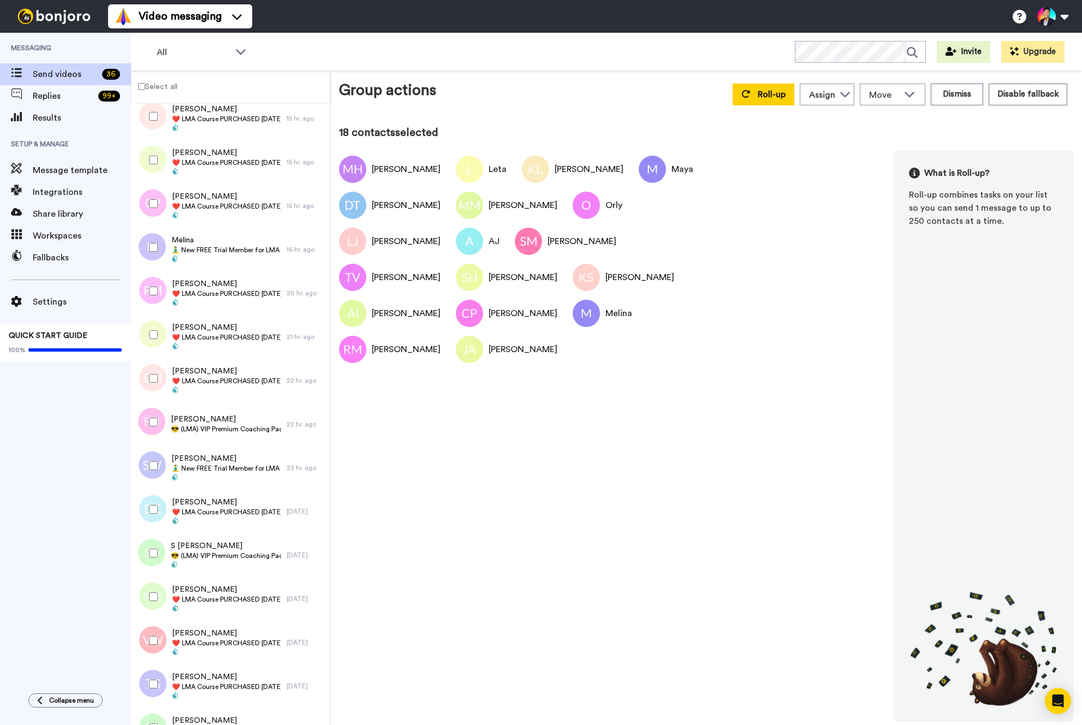
click at [144, 385] on div at bounding box center [151, 378] width 39 height 38
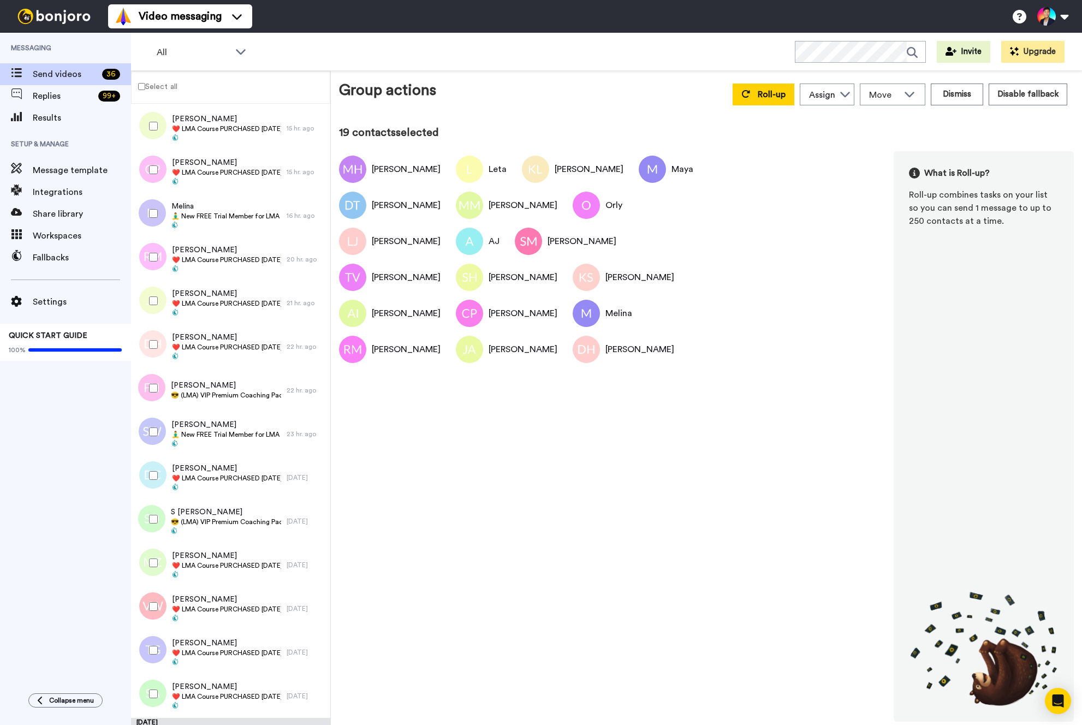
scroll to position [703, 0]
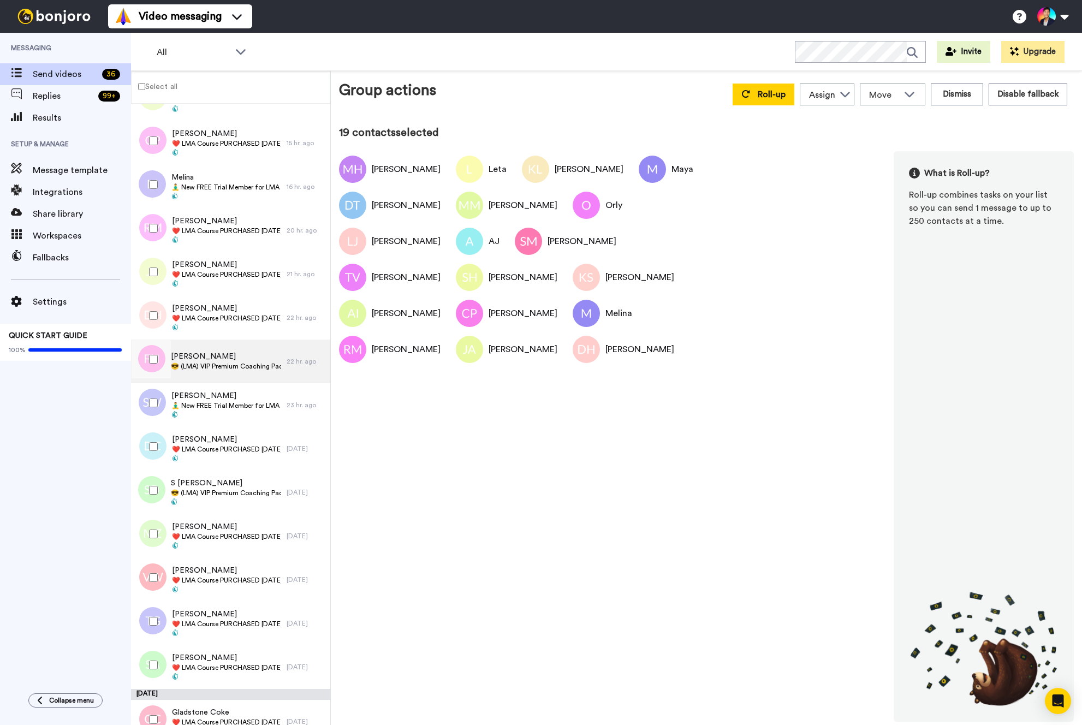
click at [194, 379] on div "Frank NATOLI 😎 (LMA) VIP Premium Coaching Package Purchased 😎" at bounding box center [209, 361] width 156 height 44
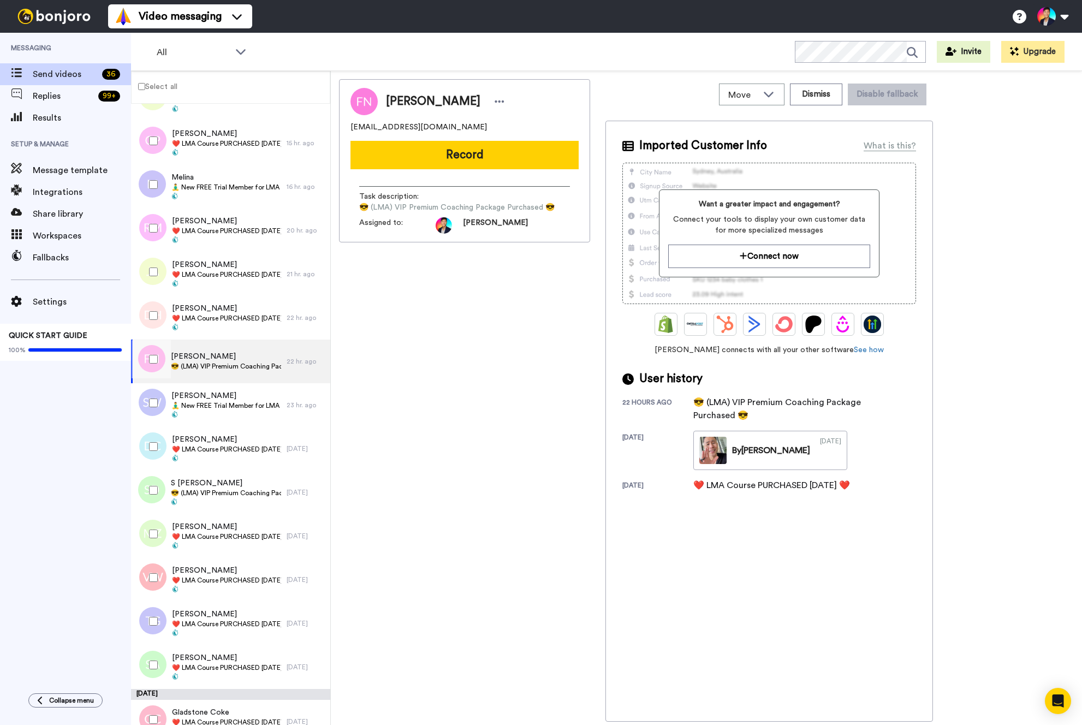
click at [158, 367] on div at bounding box center [151, 359] width 39 height 38
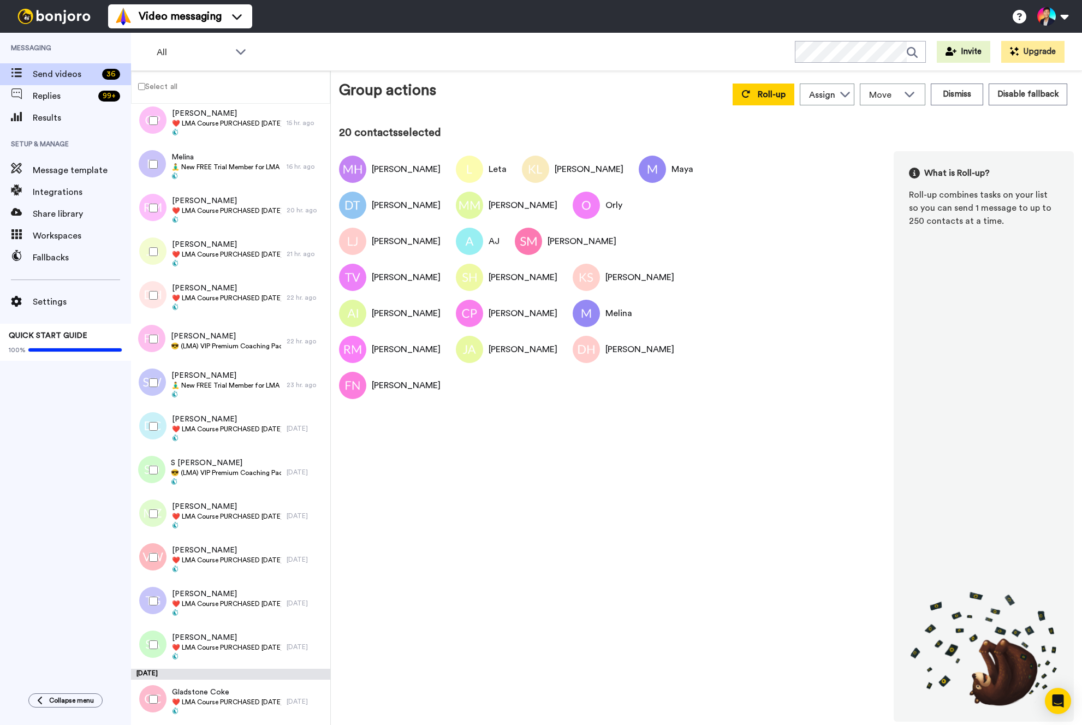
scroll to position [721, 0]
click at [159, 343] on div at bounding box center [151, 341] width 39 height 38
click at [157, 375] on div at bounding box center [151, 385] width 39 height 38
click at [151, 419] on div at bounding box center [151, 428] width 39 height 38
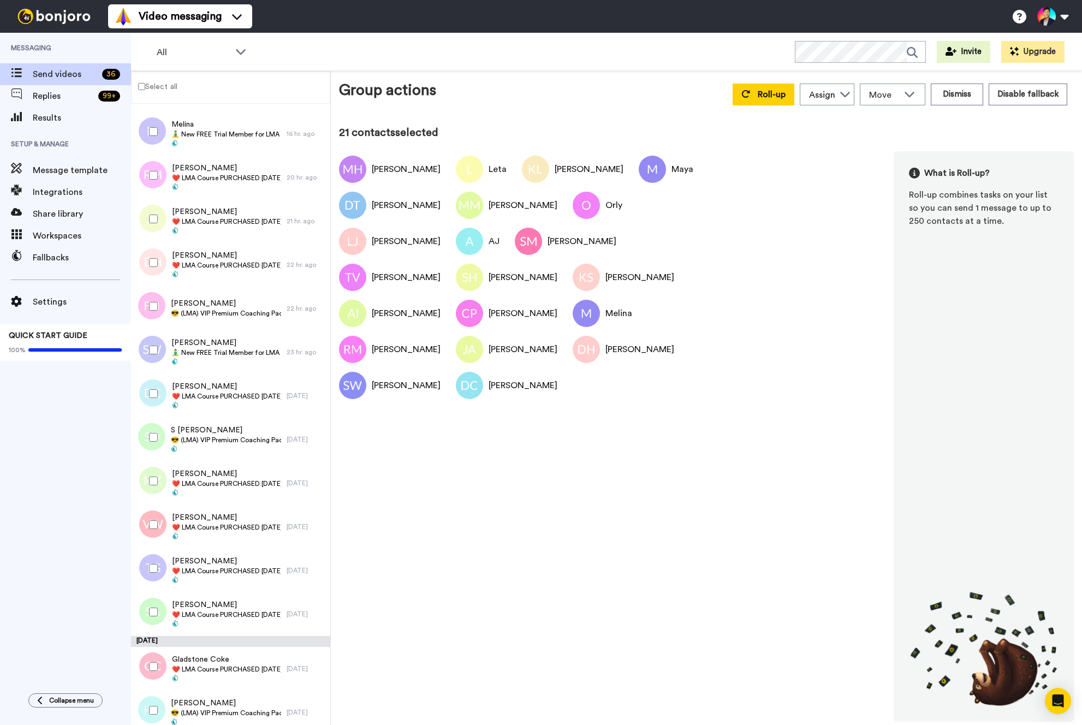
scroll to position [789, 0]
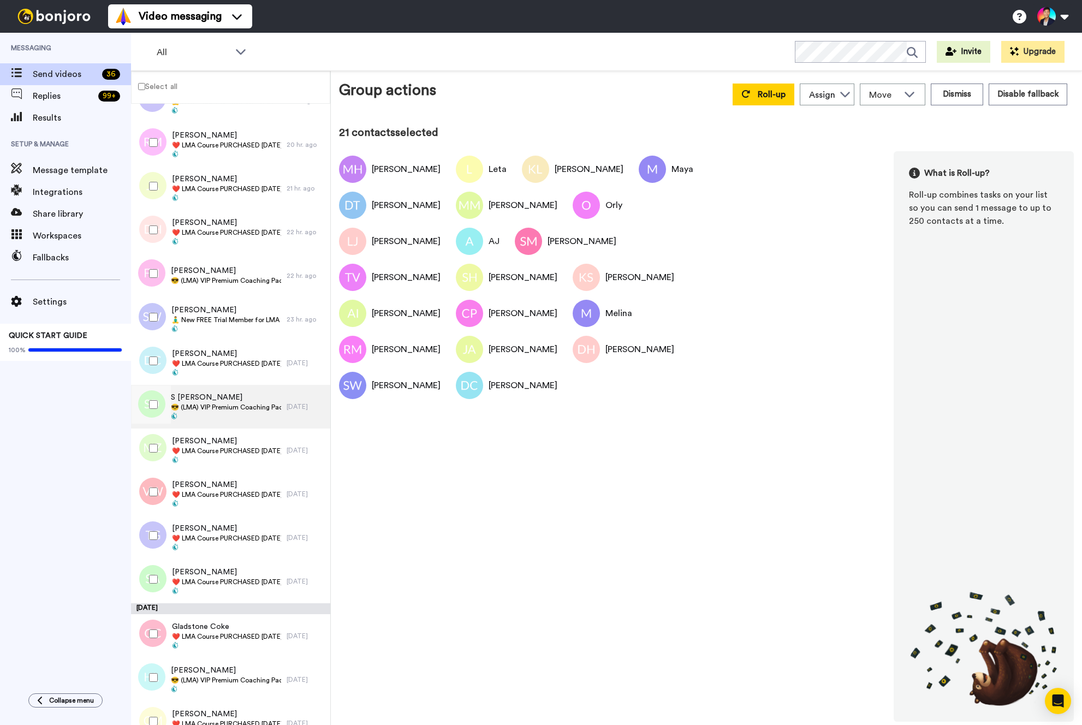
click at [188, 419] on span at bounding box center [226, 417] width 110 height 9
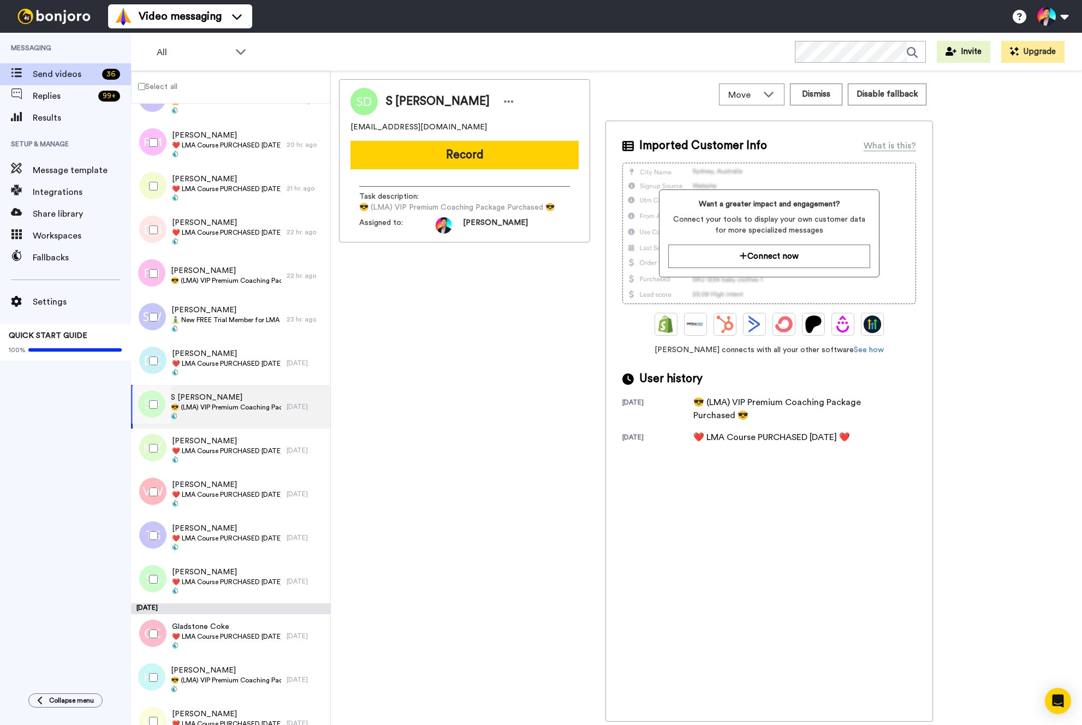
click at [156, 410] on div at bounding box center [151, 404] width 39 height 38
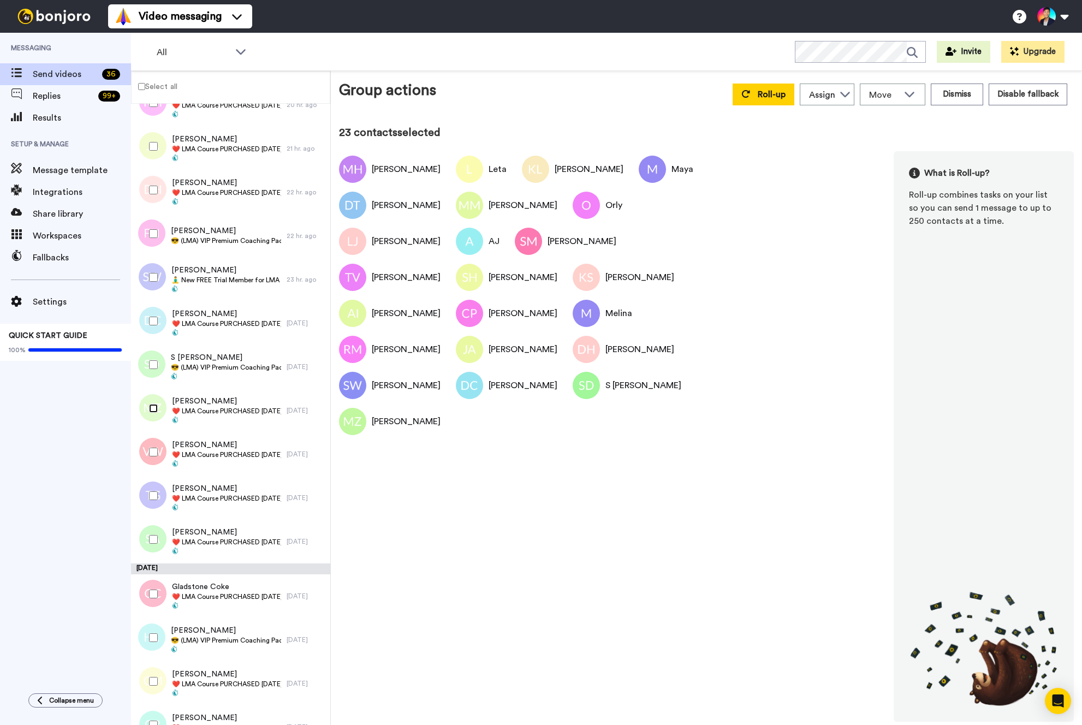
scroll to position [880, 0]
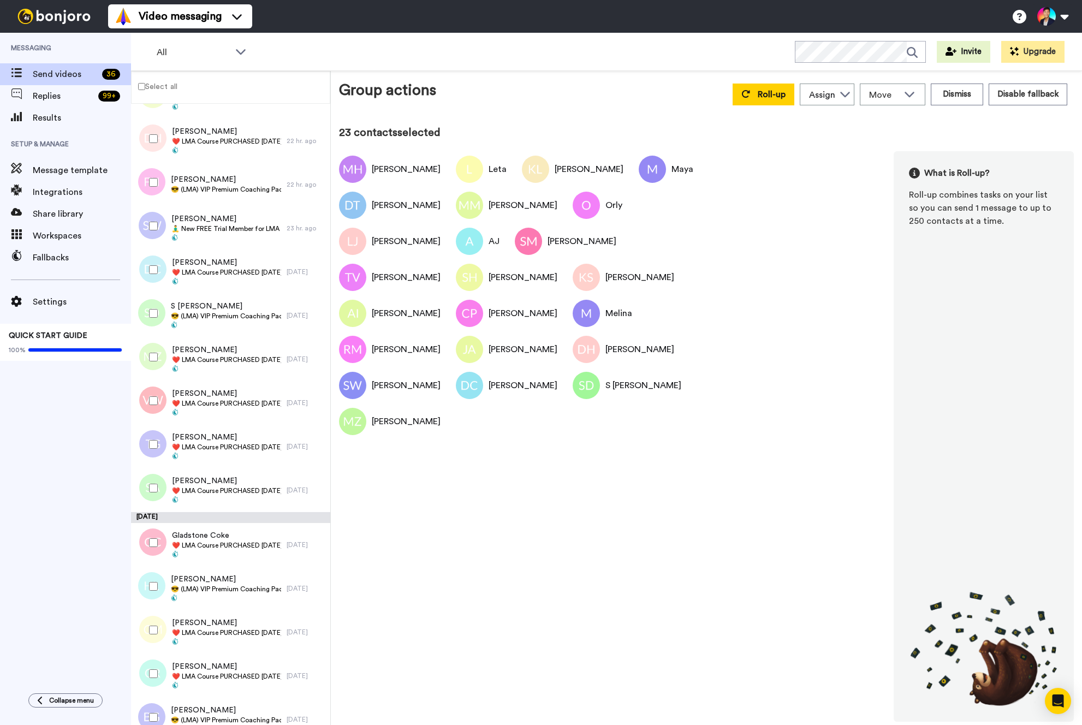
click at [156, 410] on div at bounding box center [151, 400] width 39 height 38
click at [156, 433] on div at bounding box center [151, 444] width 39 height 38
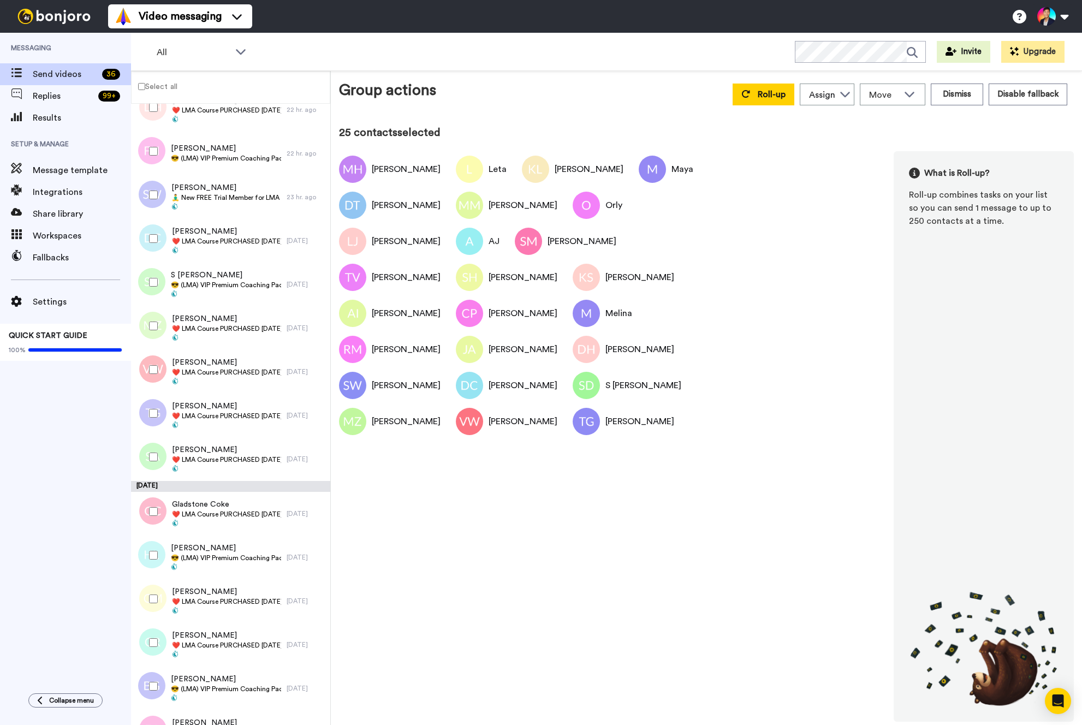
scroll to position [927, 0]
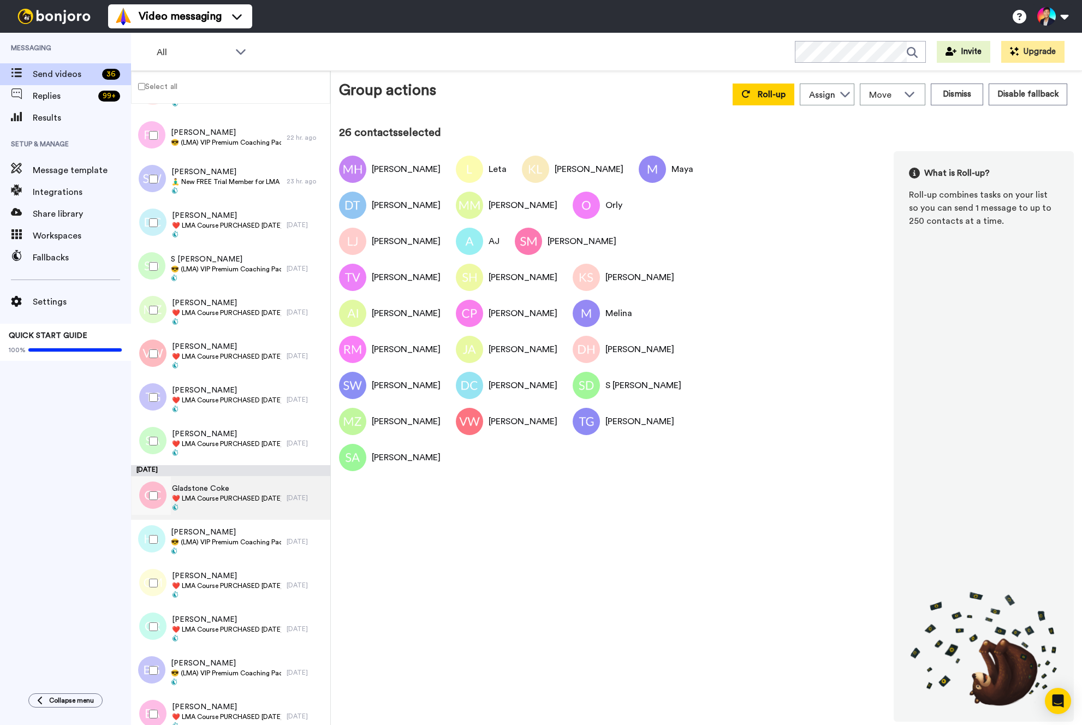
click at [217, 502] on span "❤️️ LMA Course PURCHASED [DATE] ❤️️" at bounding box center [226, 498] width 109 height 9
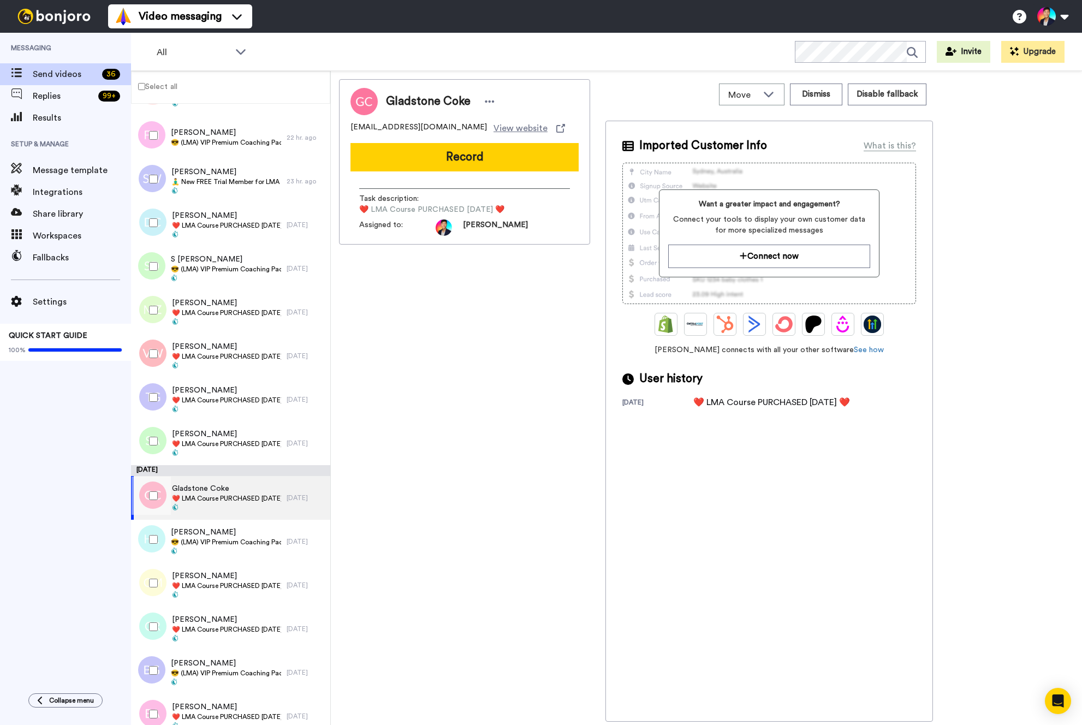
click at [157, 501] on div at bounding box center [151, 495] width 39 height 38
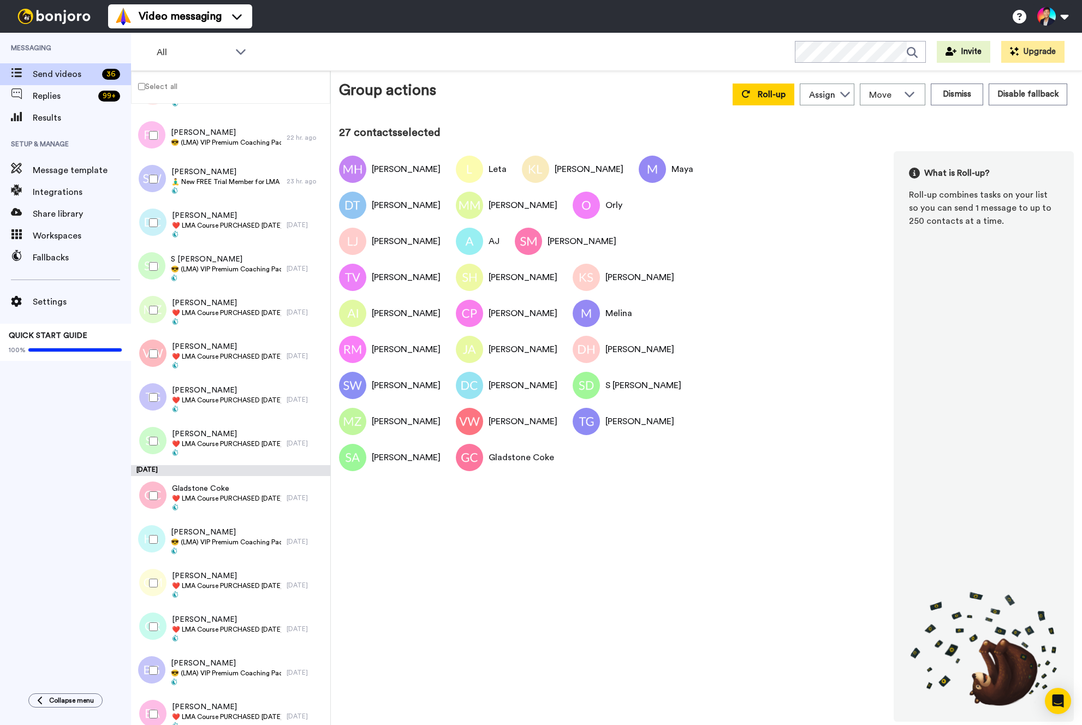
scroll to position [983, 0]
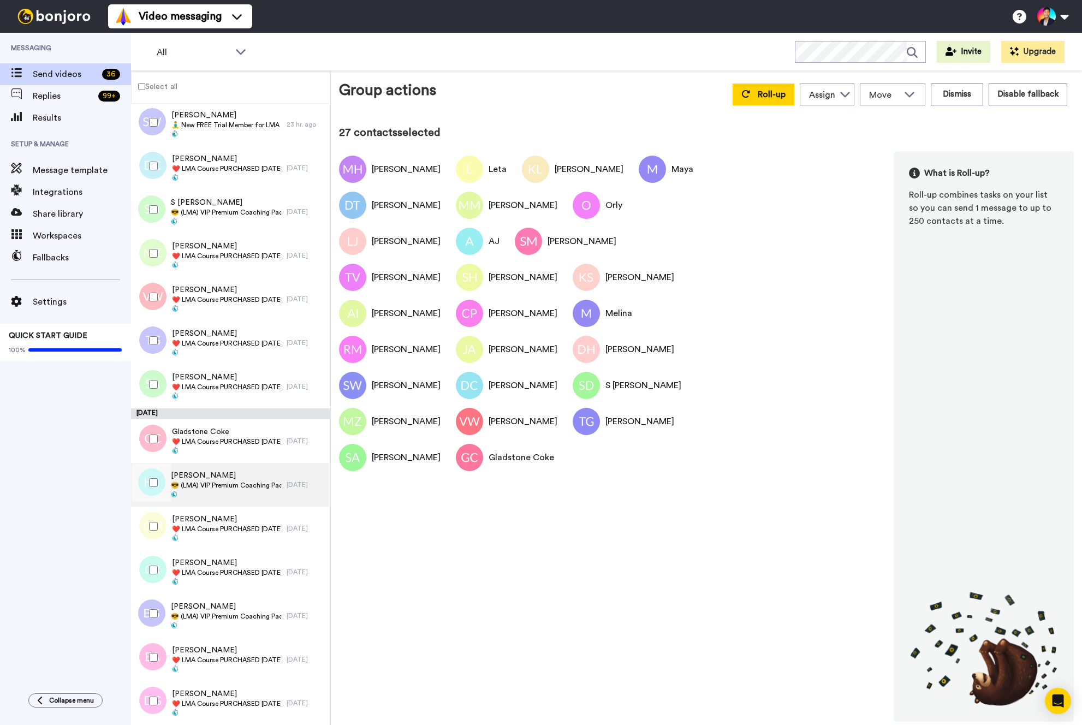
click at [177, 488] on span "😎 (LMA) VIP Premium Coaching Package Purchased 😎" at bounding box center [226, 485] width 110 height 9
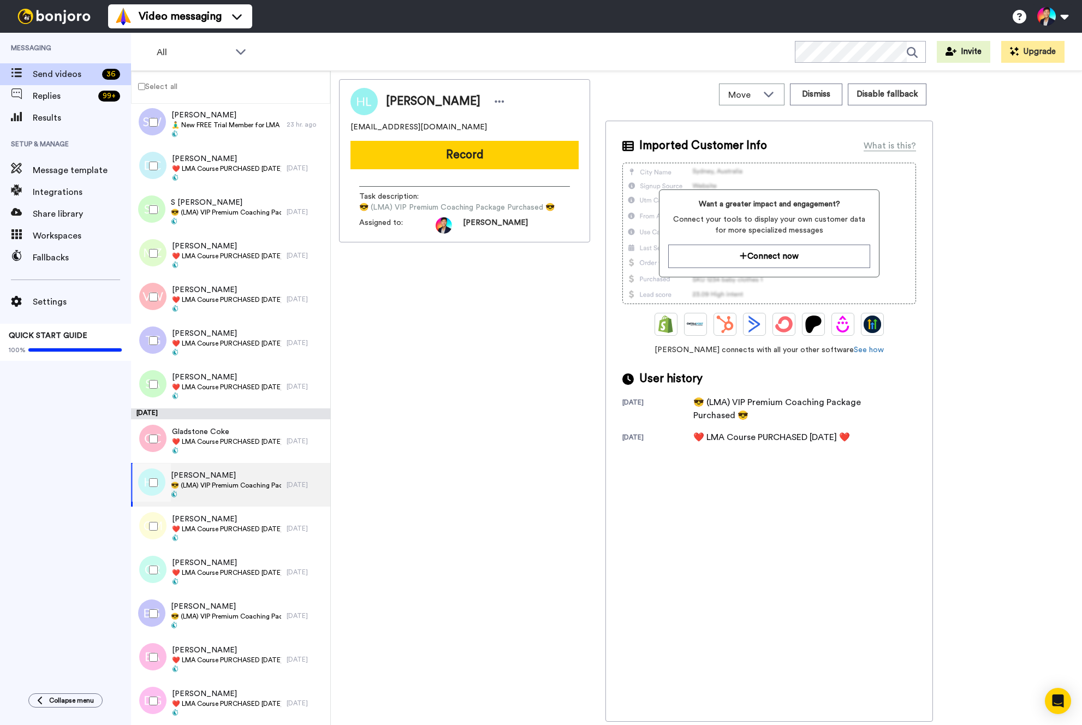
click at [157, 488] on div at bounding box center [151, 482] width 39 height 38
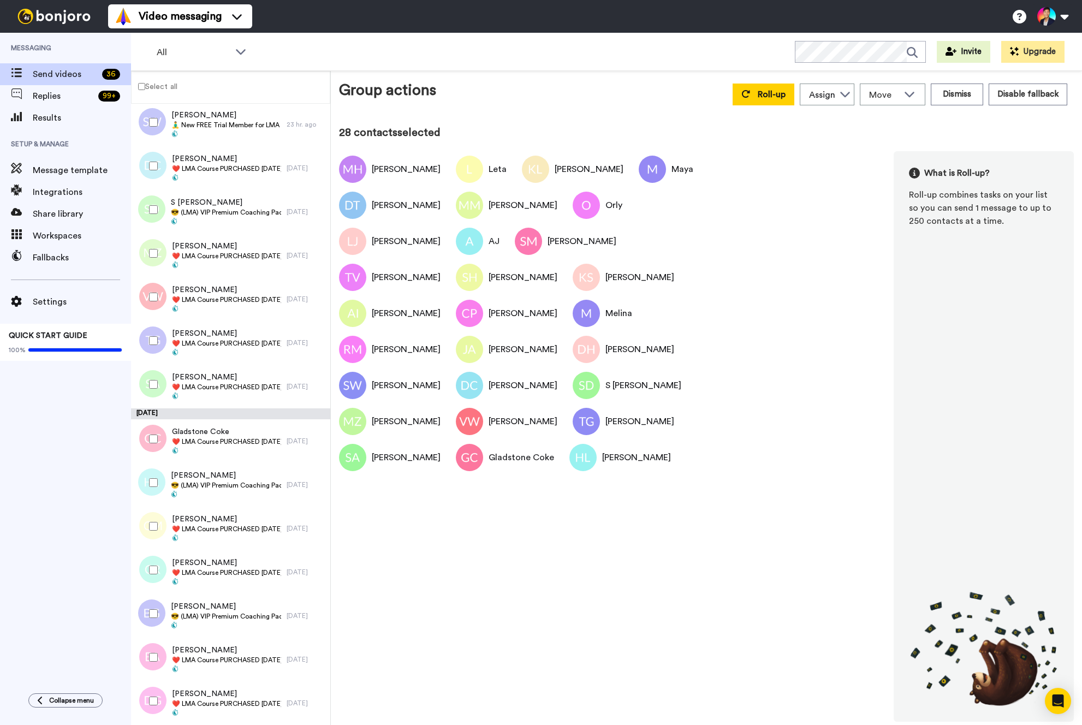
click at [146, 544] on div at bounding box center [151, 526] width 39 height 38
click at [142, 579] on div at bounding box center [151, 570] width 39 height 38
click at [166, 594] on div "Benoît Guillon 😎 (LMA) VIP Premium Coaching Package Purchased 😎" at bounding box center [209, 616] width 156 height 44
click at [150, 695] on div at bounding box center [151, 701] width 39 height 38
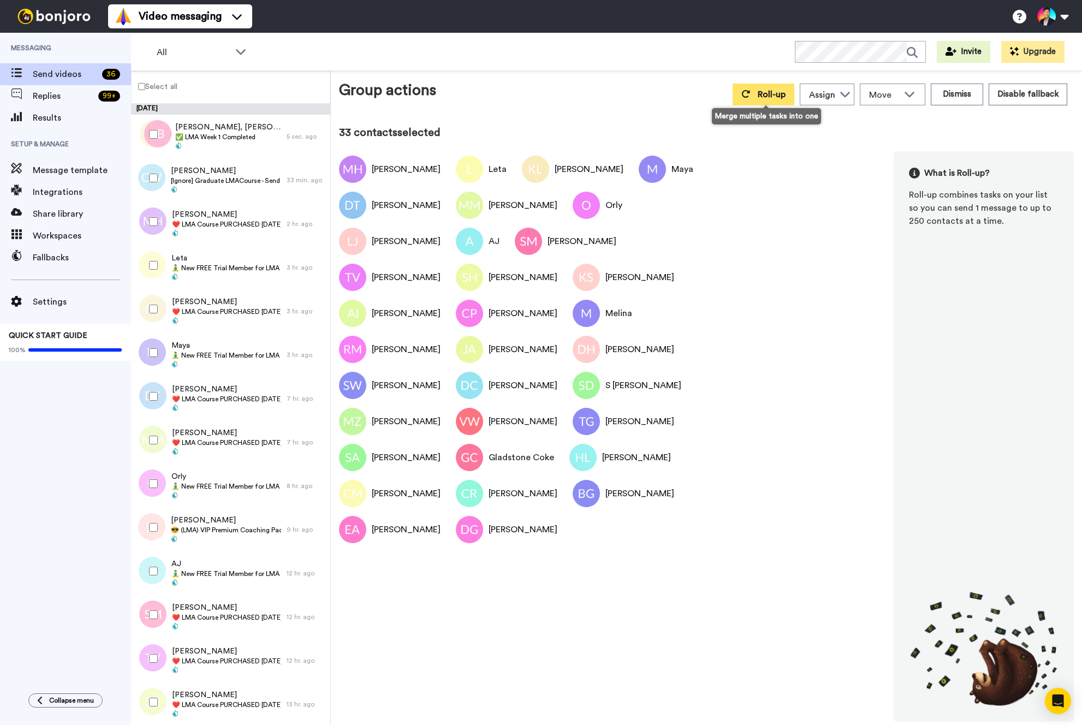
click at [772, 91] on span "Roll-up" at bounding box center [771, 94] width 28 height 9
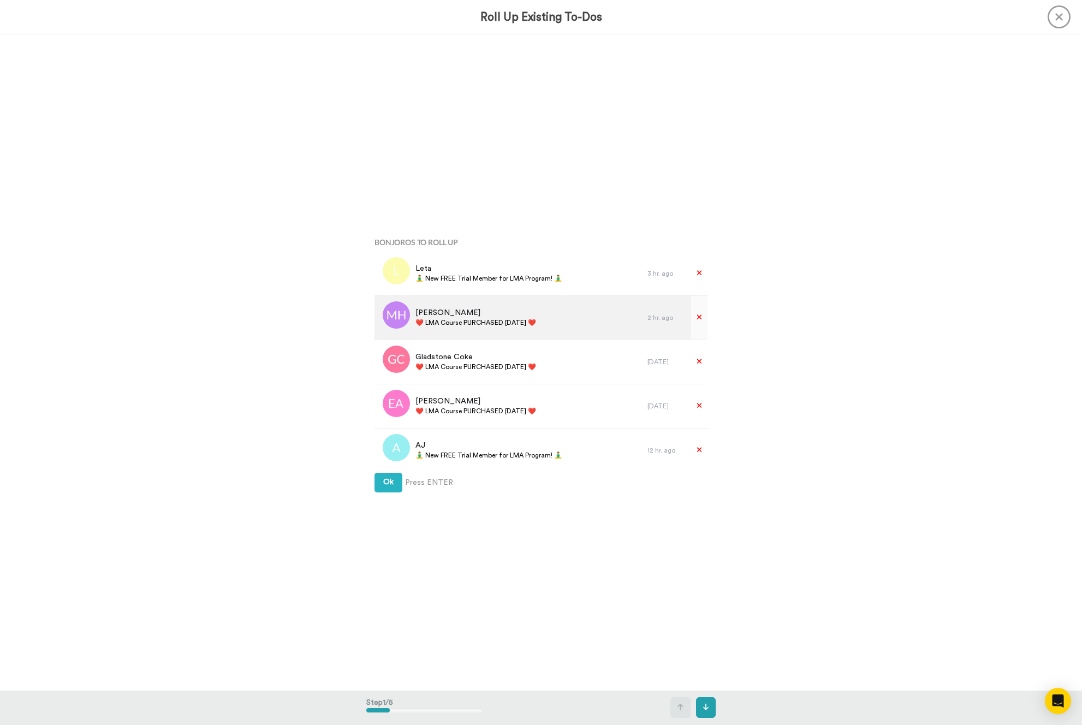
click at [506, 321] on span "❤️️ LMA Course PURCHASED [DATE] ❤️️" at bounding box center [475, 322] width 121 height 9
copy div "❤️️ LMA Course PURCHASED [DATE] ❤️️"
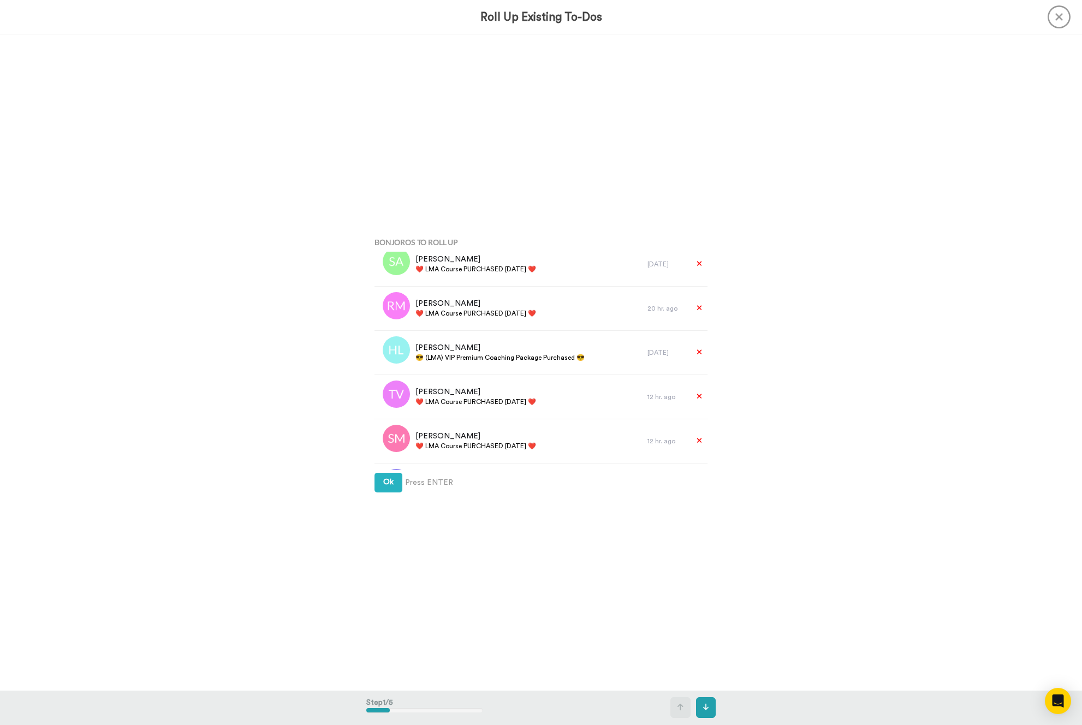
scroll to position [1240, 0]
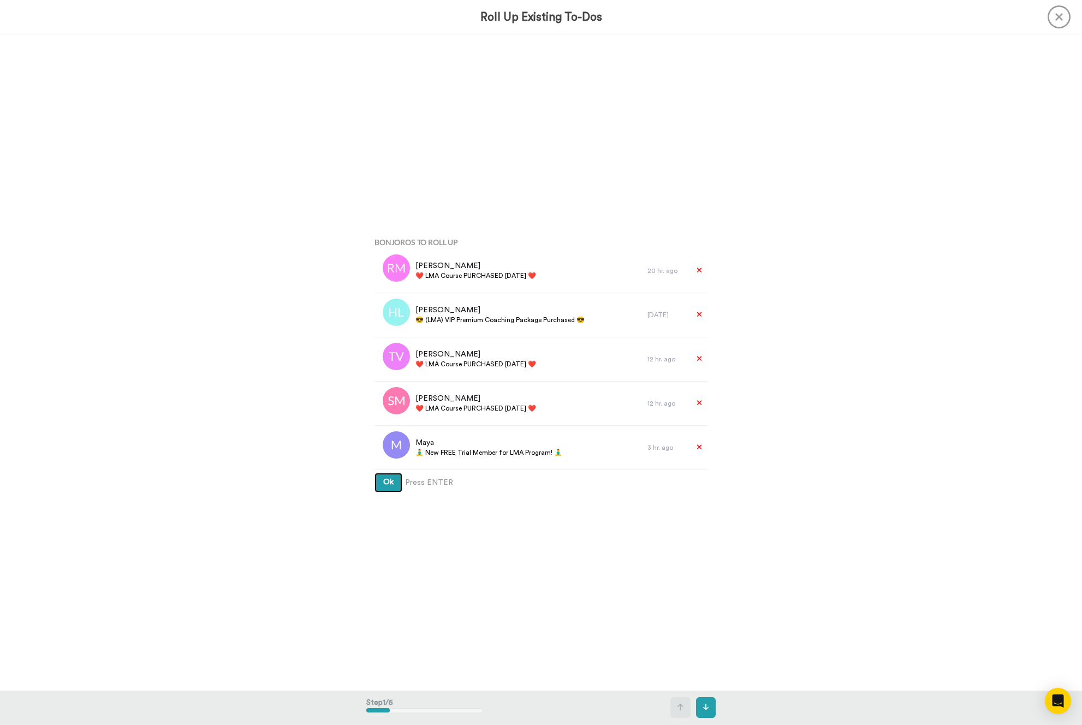
click at [393, 491] on button "Ok" at bounding box center [388, 483] width 28 height 20
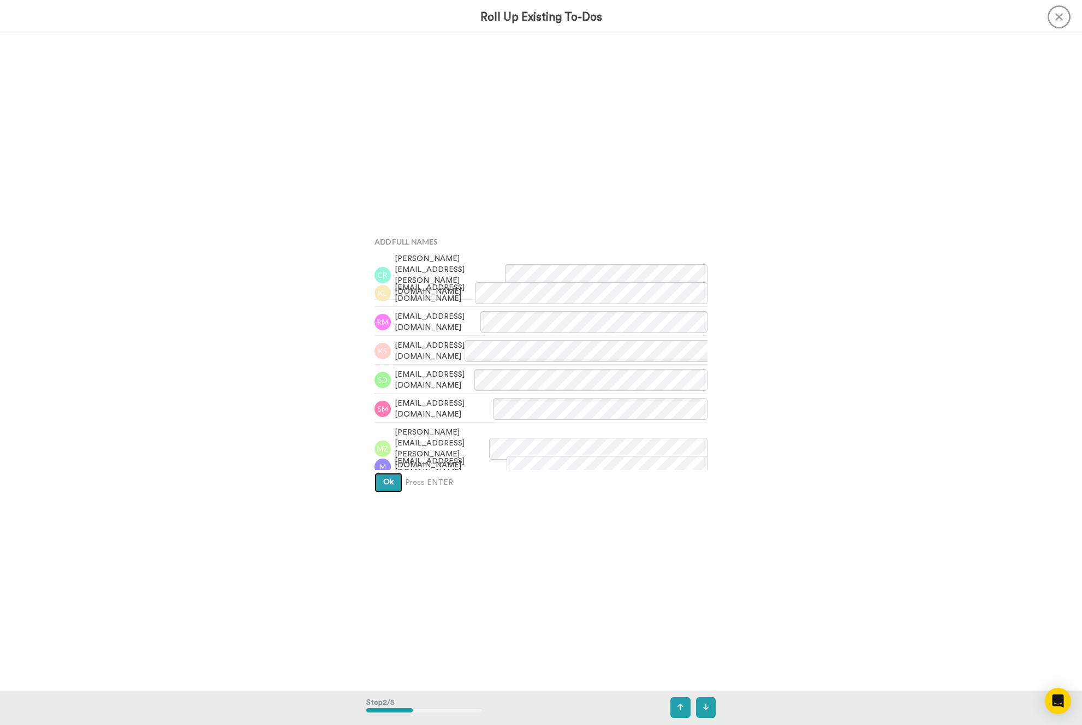
click at [393, 490] on button "Ok" at bounding box center [388, 483] width 28 height 20
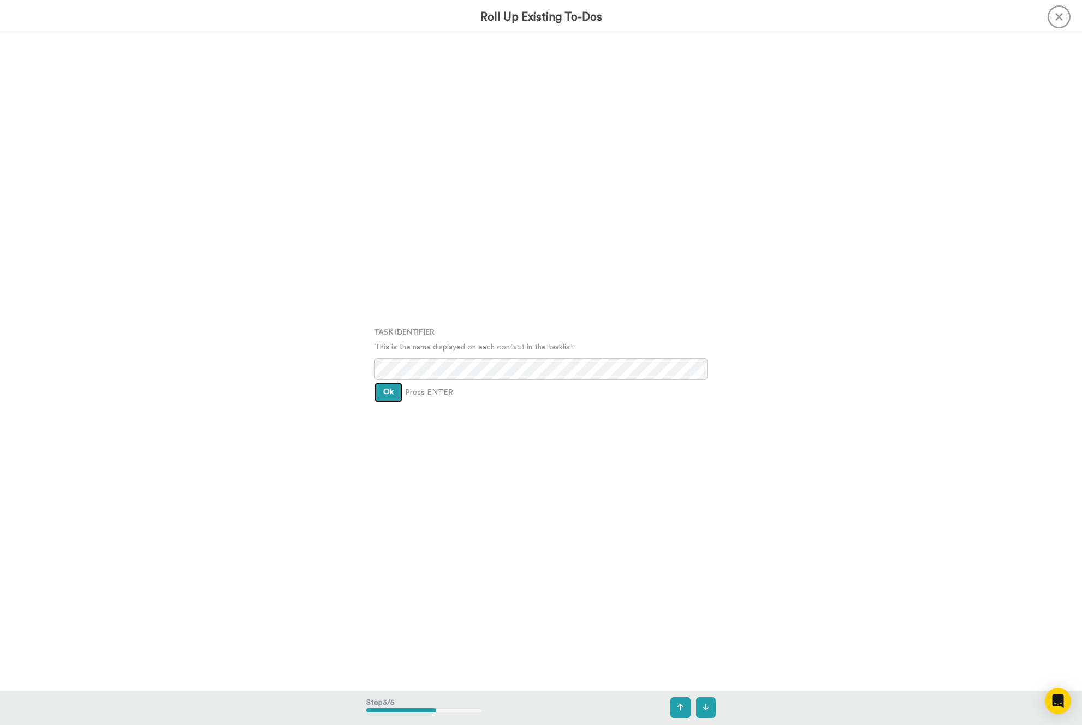
click at [389, 398] on button "Ok" at bounding box center [388, 393] width 28 height 20
click at [389, 398] on div "Assign It To Tim Han Ok Press ENTER" at bounding box center [540, 362] width 349 height 362
click at [388, 381] on span "Ok" at bounding box center [388, 384] width 10 height 8
click at [388, 381] on span "33 To-Dos will be merged" at bounding box center [540, 382] width 333 height 11
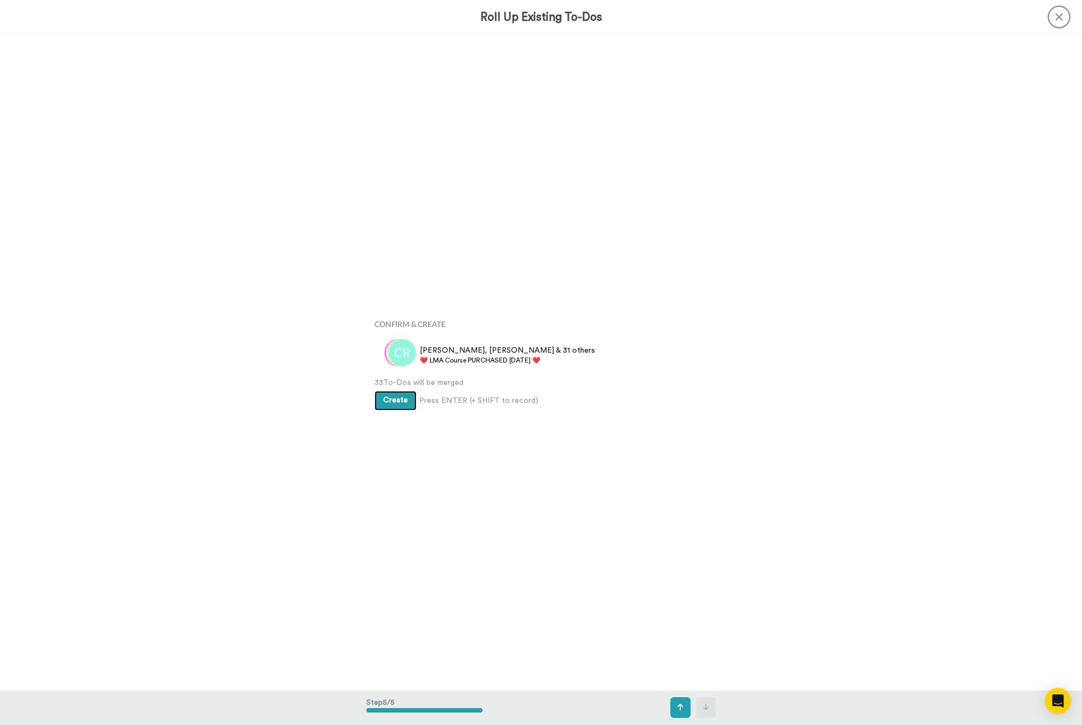
click at [389, 403] on span "Create" at bounding box center [395, 400] width 25 height 8
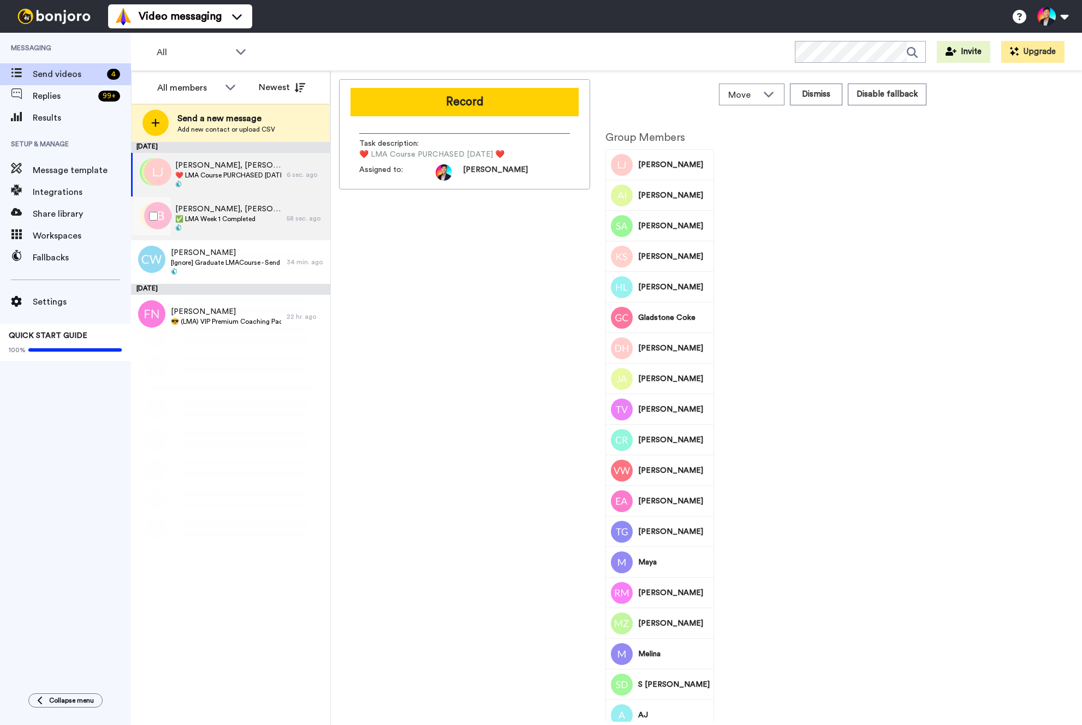
click at [289, 216] on div "58 sec. ago" at bounding box center [305, 218] width 38 height 9
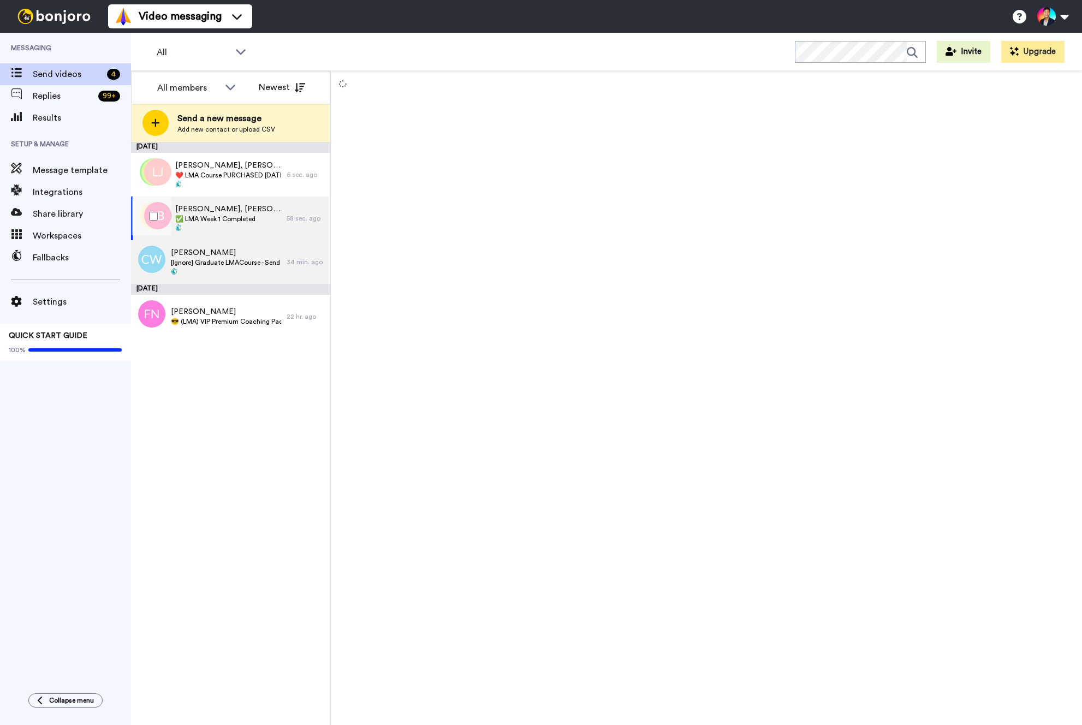
click at [268, 249] on span "[PERSON_NAME]" at bounding box center [226, 252] width 110 height 11
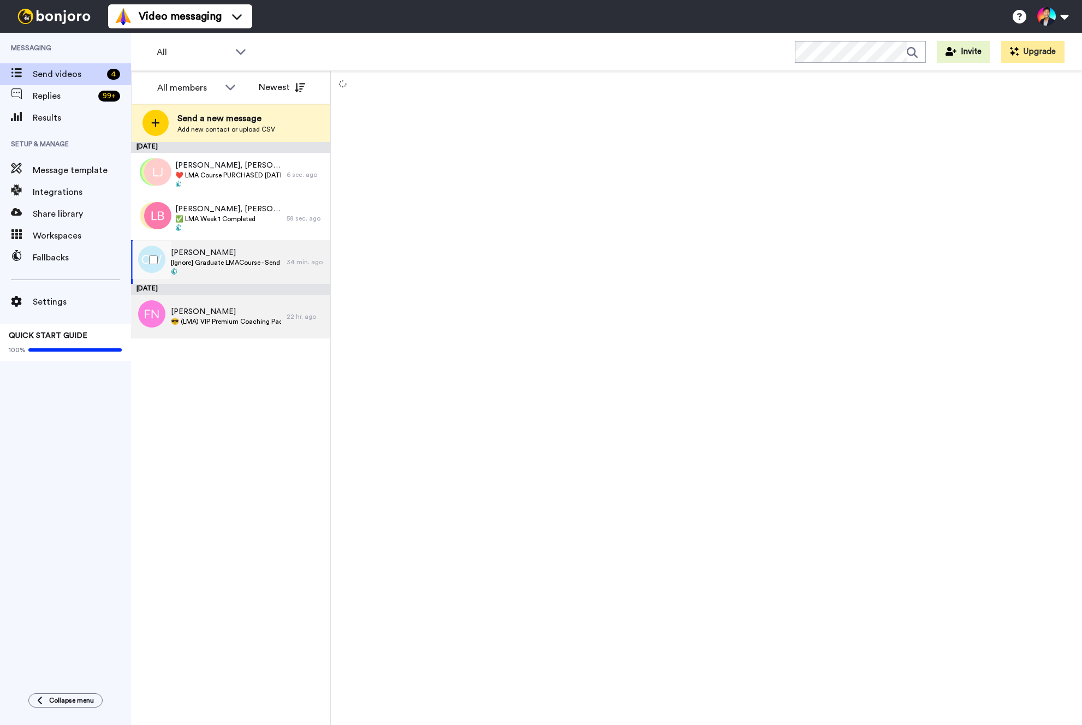
click at [252, 306] on div "Frank NATOLI 😎 (LMA) VIP Premium Coaching Package Purchased 😎" at bounding box center [209, 317] width 156 height 44
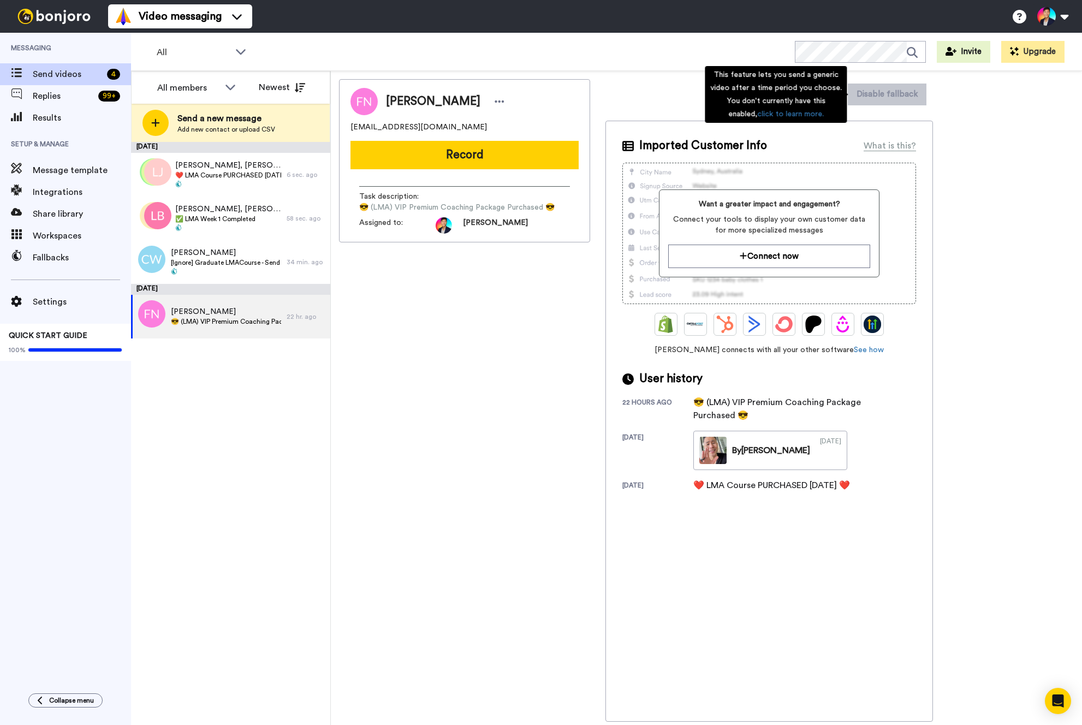
click at [848, 144] on div "Imported Customer Info What is this?" at bounding box center [769, 146] width 294 height 16
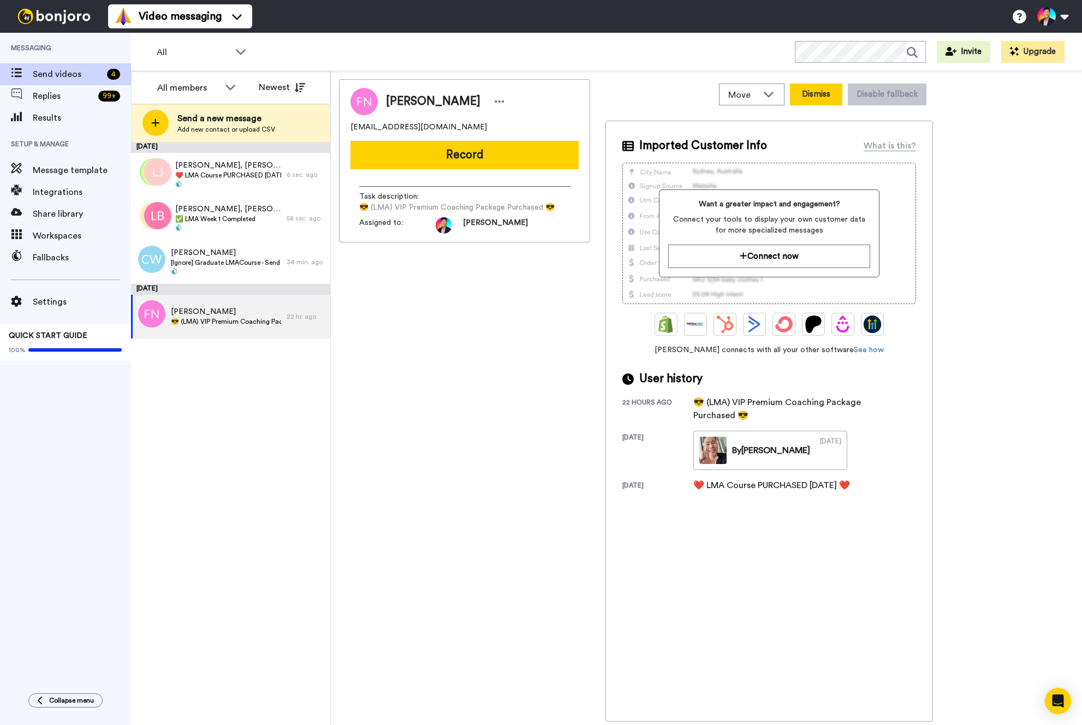
click at [827, 93] on button "Dismiss" at bounding box center [816, 94] width 52 height 22
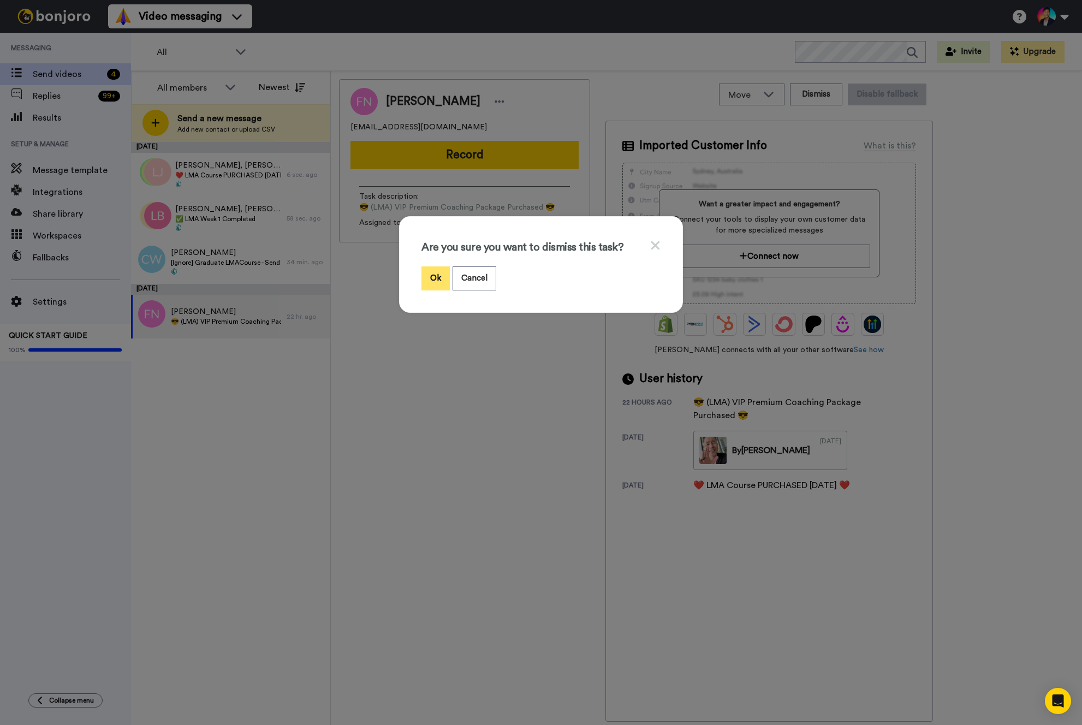
click at [438, 277] on button "Ok" at bounding box center [435, 277] width 28 height 23
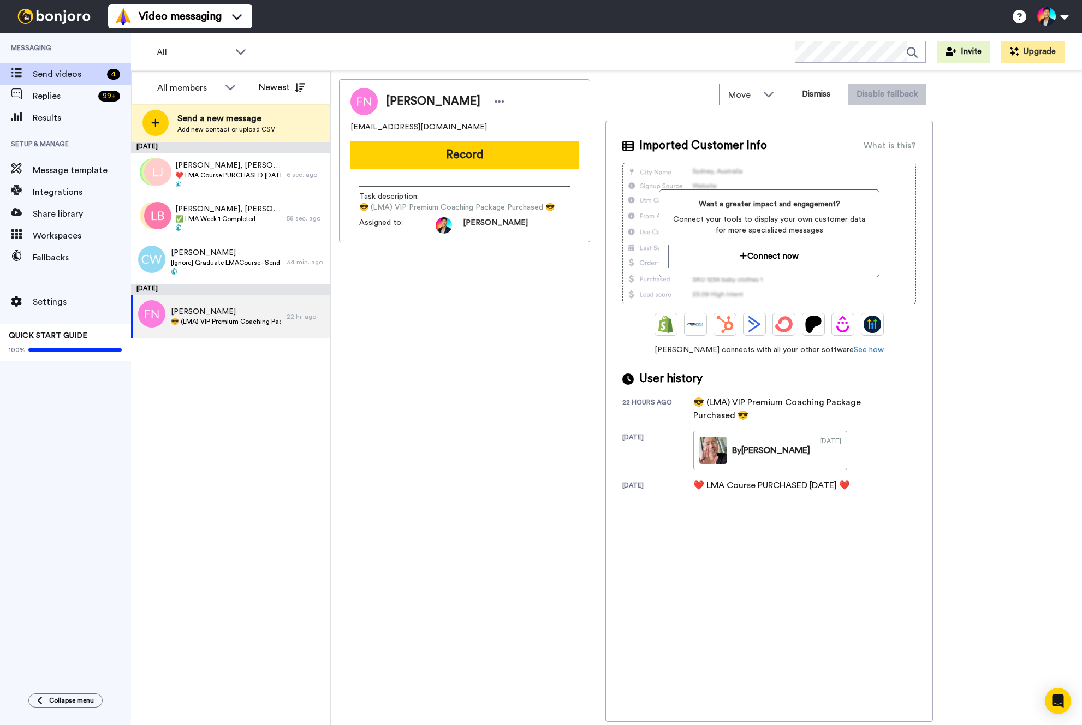
click at [430, 318] on div "Frank NATOLI fnat001@gmail.com Record Task description : 😎 (LMA) VIP Premium Co…" at bounding box center [464, 400] width 251 height 642
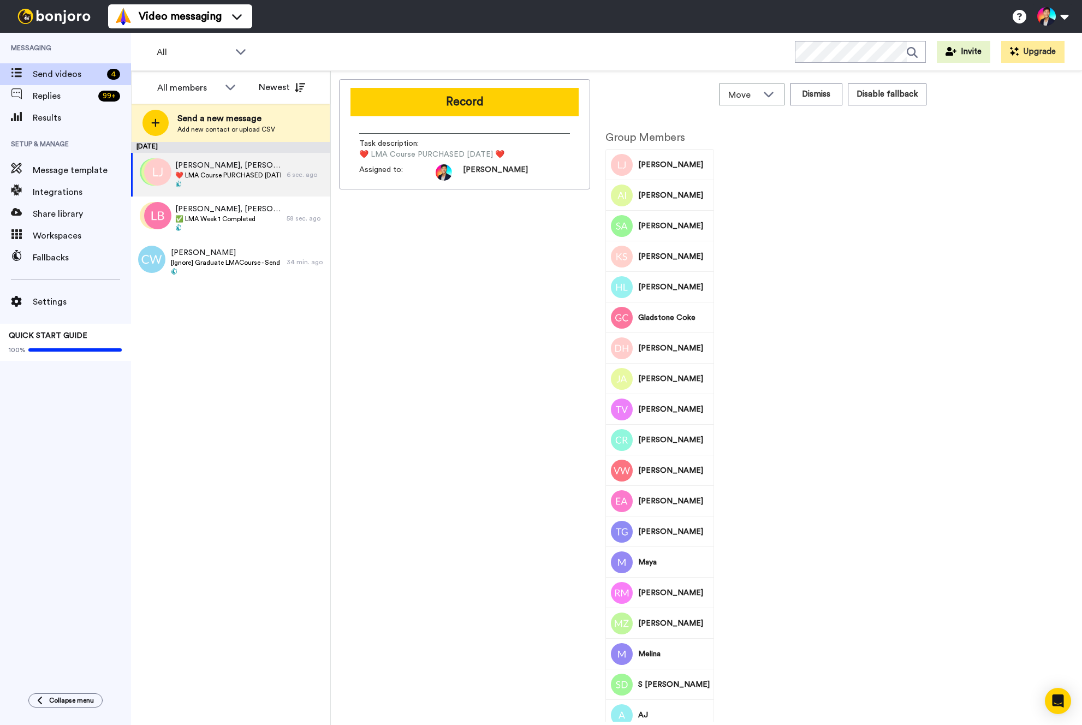
click at [430, 318] on div "Record Task description : ❤️️ LMA Course PURCHASED Today ❤️️ Assigned to: Tim" at bounding box center [464, 400] width 251 height 642
click at [269, 276] on span at bounding box center [226, 272] width 110 height 9
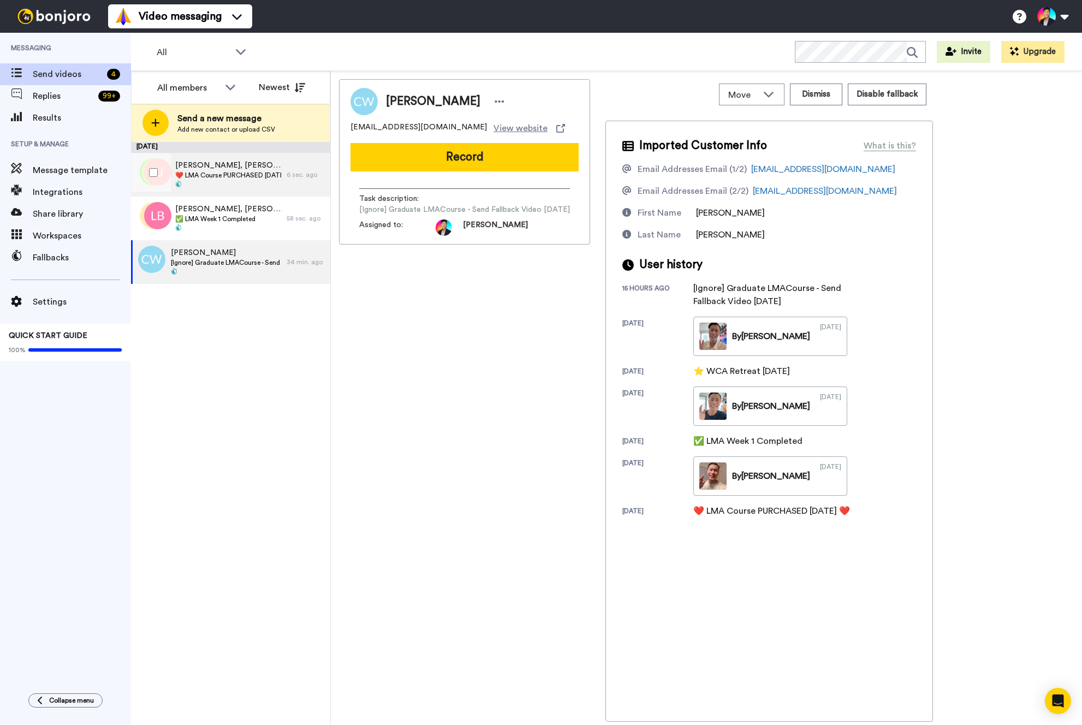
click at [256, 176] on span "❤️️ LMA Course PURCHASED [DATE] ❤️️" at bounding box center [228, 175] width 106 height 9
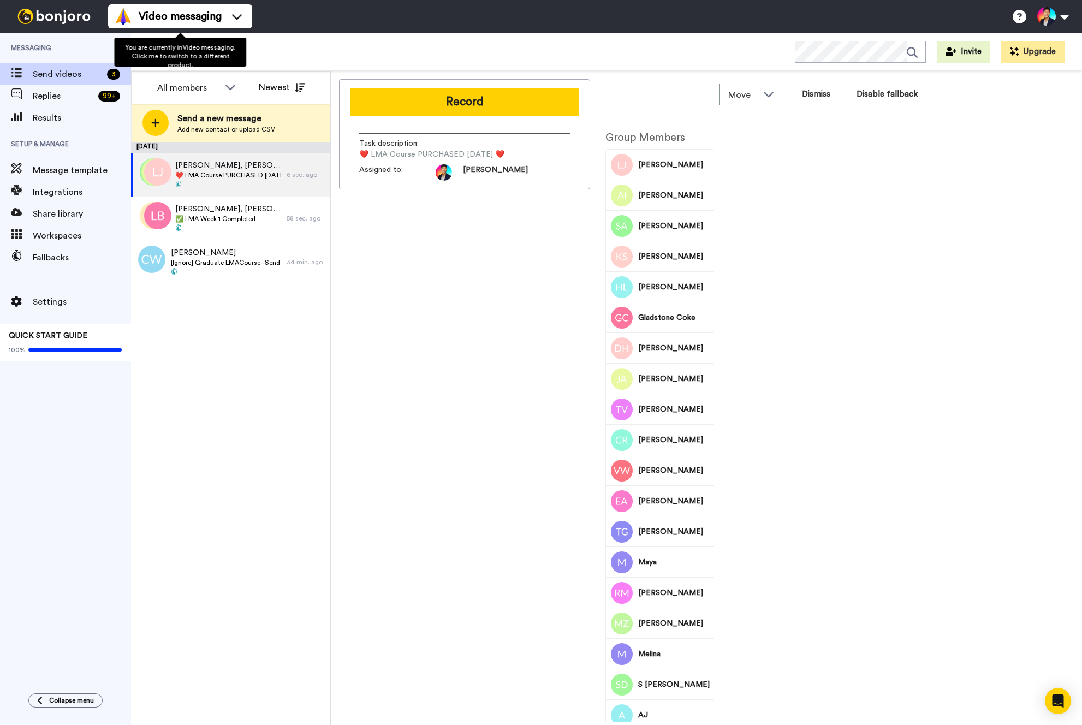
click at [311, 327] on div "September 7 Lisa Juettner, Anna & 31 others ❤️️ LMA Course PURCHASED Today ❤️️ …" at bounding box center [230, 433] width 199 height 583
click at [513, 343] on div "Record Task description : ❤️️ LMA Course PURCHASED Today ❤️️ Assigned to: Tim" at bounding box center [464, 400] width 251 height 642
click at [506, 345] on div "Record Task description : ❤️️ LMA Course PURCHASED Today ❤️️ Assigned to: Tim" at bounding box center [464, 400] width 251 height 642
click at [407, 1] on div "Video messaging Switch to Video messaging Testimonials Settings Discover Help &…" at bounding box center [595, 16] width 974 height 33
